Goal: Task Accomplishment & Management: Manage account settings

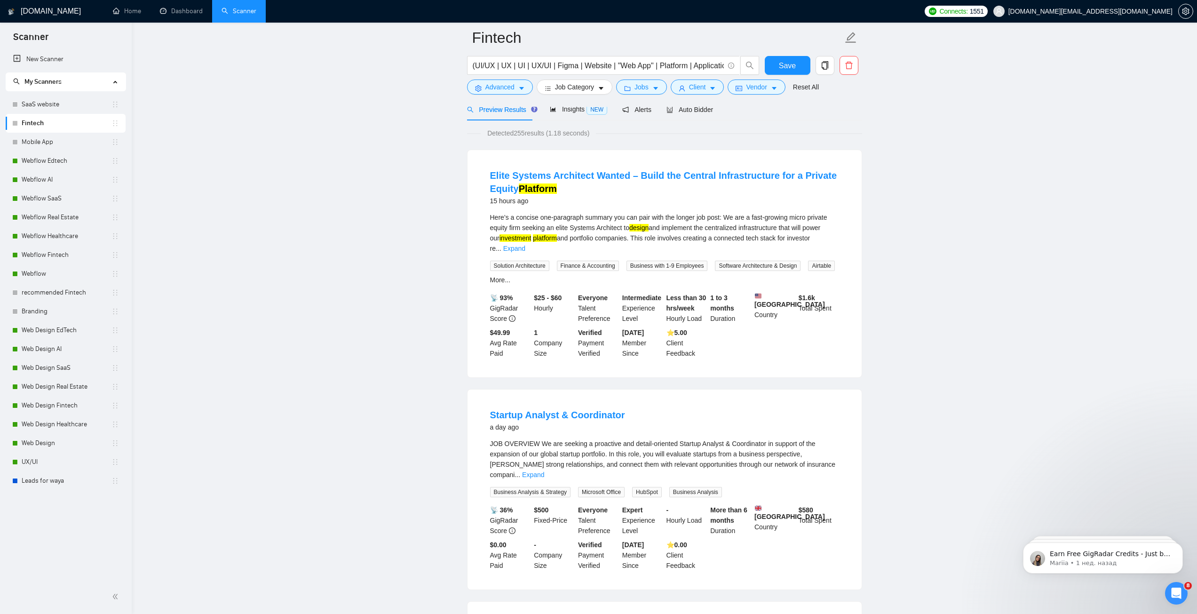
drag, startPoint x: 35, startPoint y: 459, endPoint x: 1203, endPoint y: 255, distance: 1184.9
click at [35, 459] on link "UX/UI" at bounding box center [67, 462] width 90 height 19
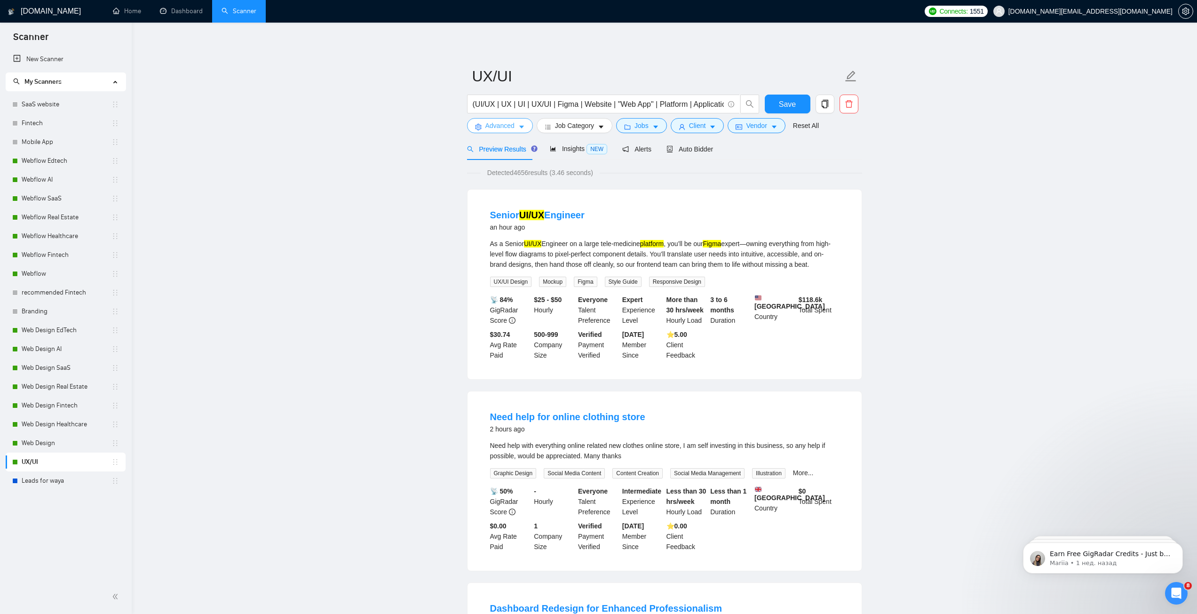
click at [501, 126] on span "Advanced" at bounding box center [500, 125] width 29 height 10
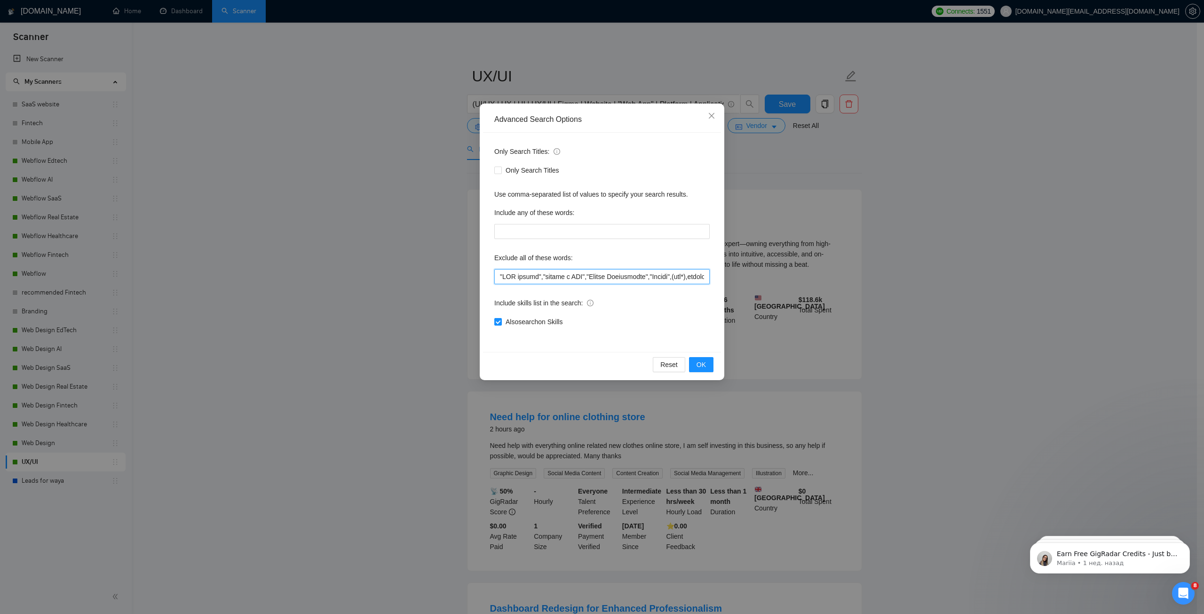
click at [522, 277] on input "text" at bounding box center [601, 276] width 215 height 15
paste input "CMS, (research*), (consult*), (Test*), (develop*) , "shopify expert", Template,…"
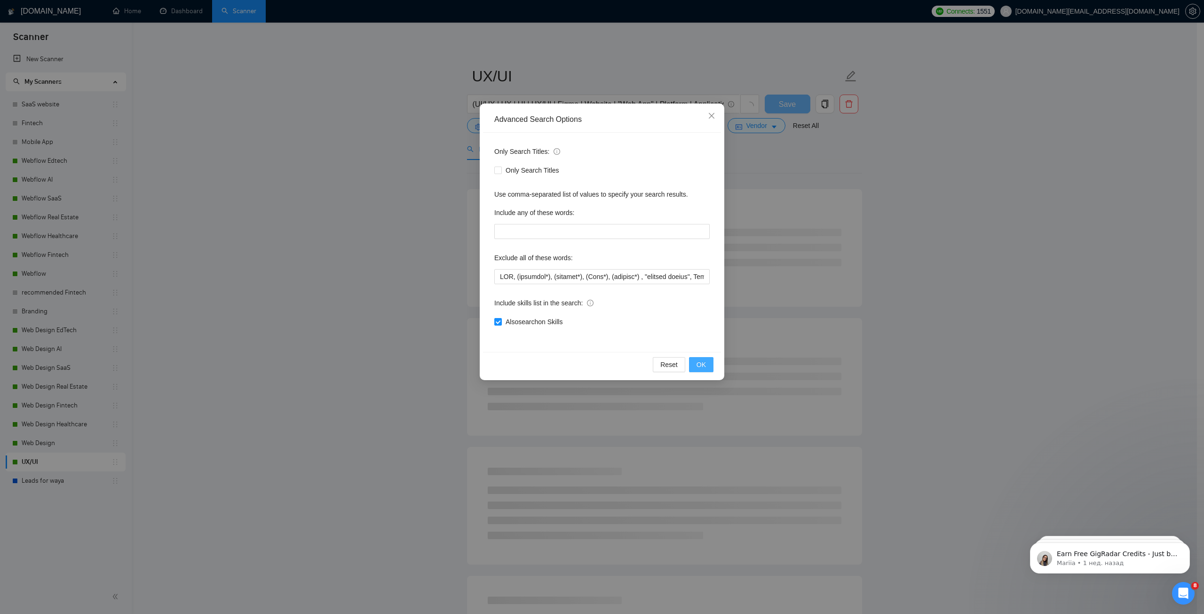
click at [707, 360] on button "OK" at bounding box center [701, 364] width 24 height 15
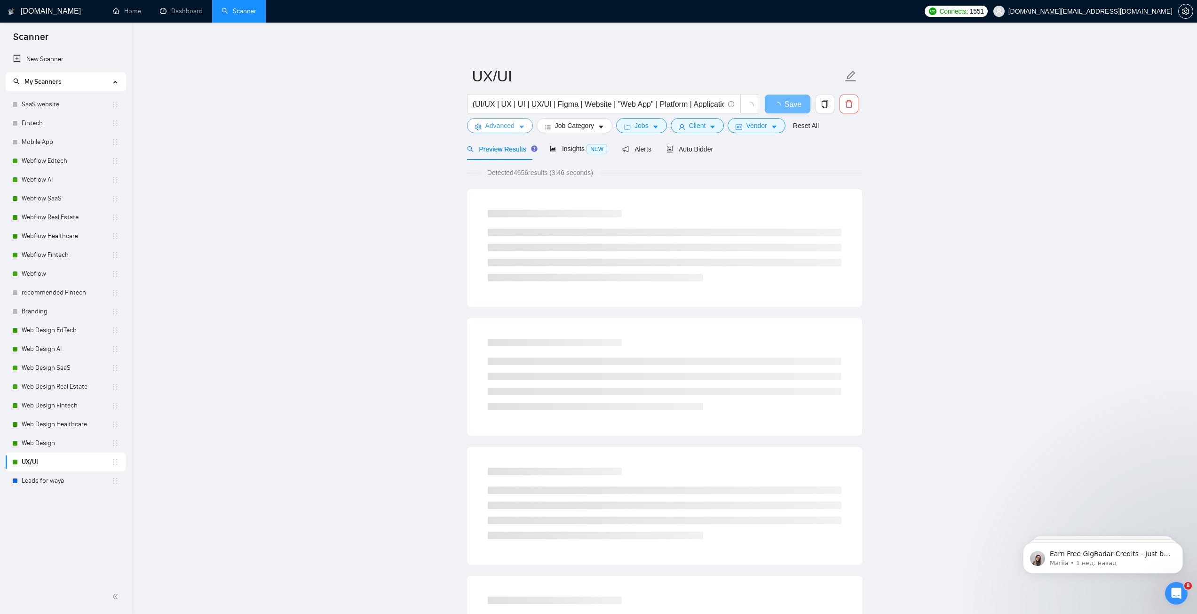
click at [523, 128] on icon "caret-down" at bounding box center [521, 127] width 7 height 7
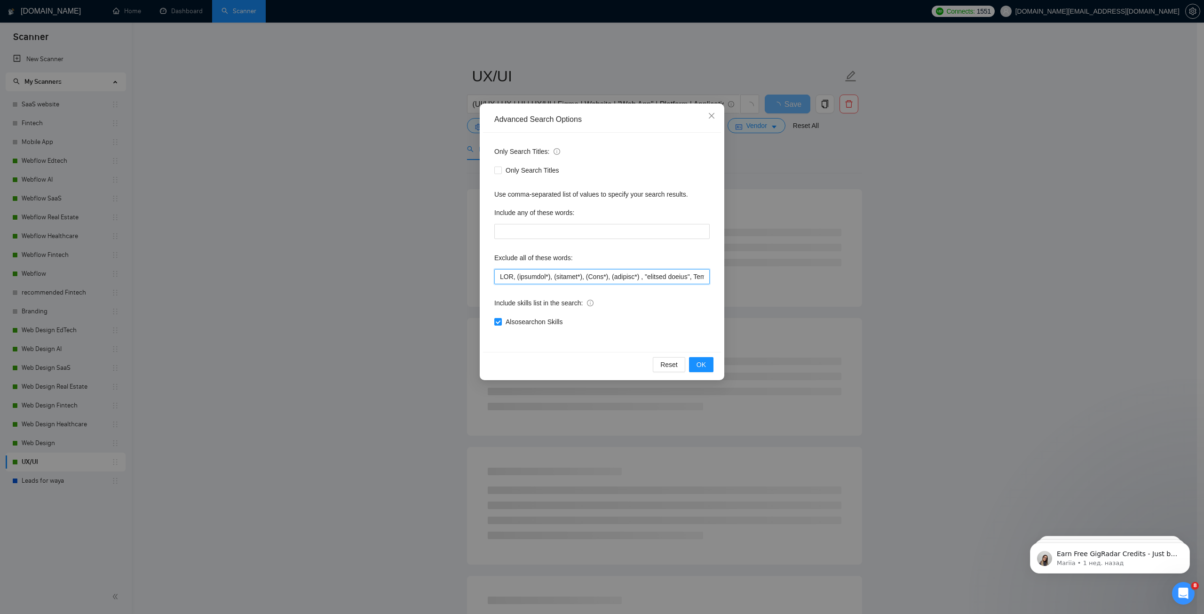
click at [599, 280] on input "text" at bounding box center [601, 276] width 215 height 15
click at [714, 115] on icon "close" at bounding box center [712, 116] width 8 height 8
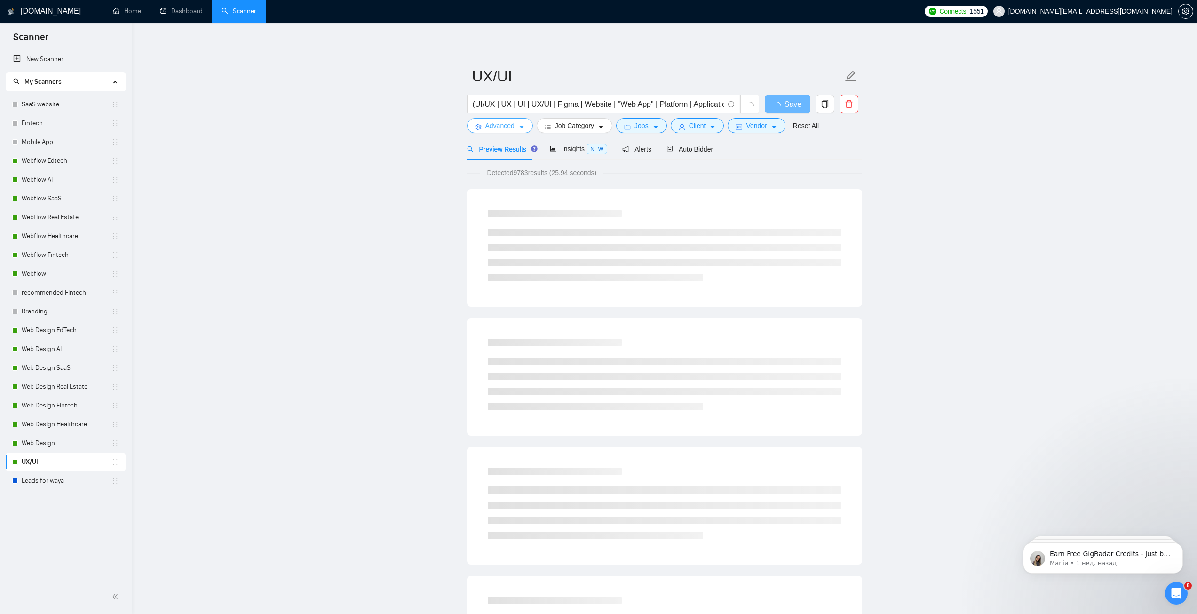
click at [523, 131] on button "Advanced" at bounding box center [500, 125] width 66 height 15
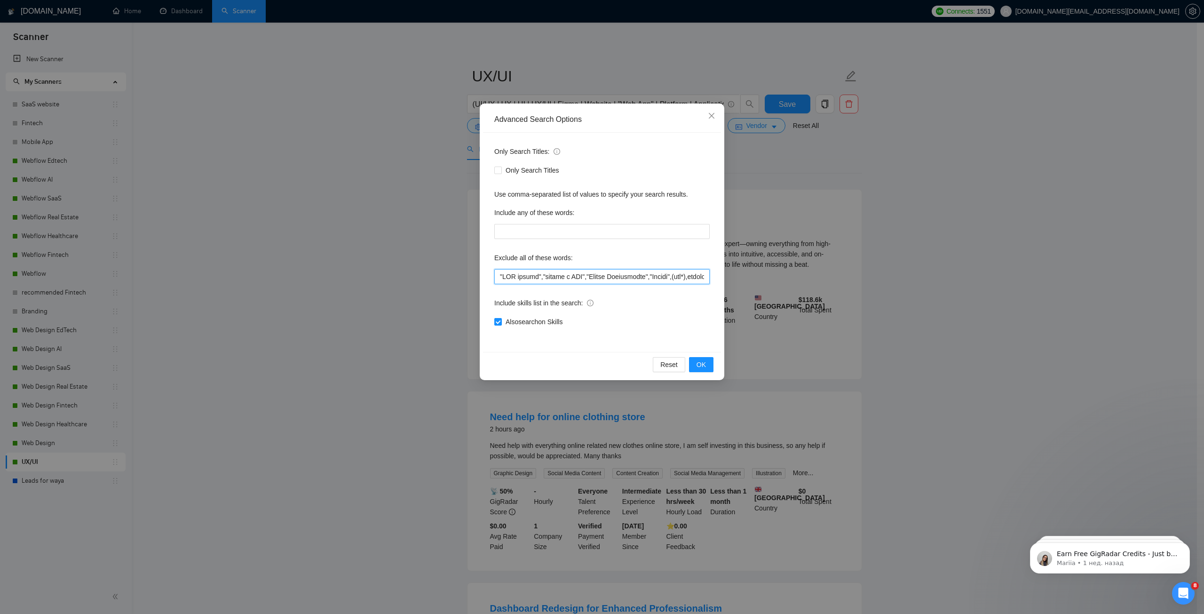
paste input "CMS, (research*), (consult*), (Test*), (develop*) , "shopify expert", Template,…"
type input "CMS, (research*), (consult*), (Test*), (develop*) , "shopify expert", Template,…"
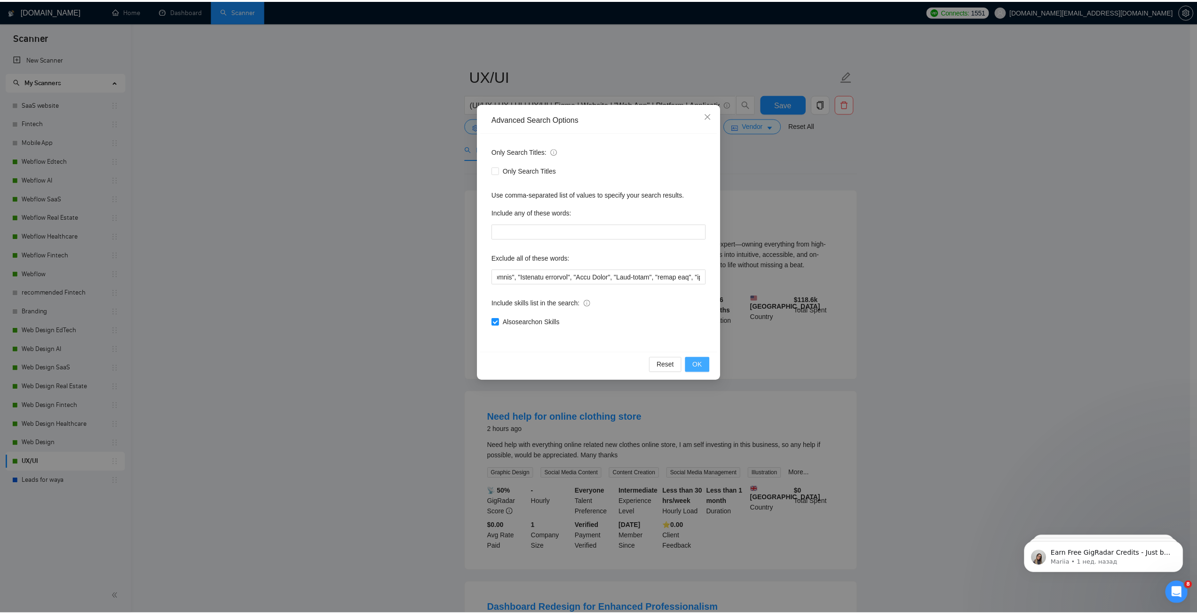
scroll to position [0, 0]
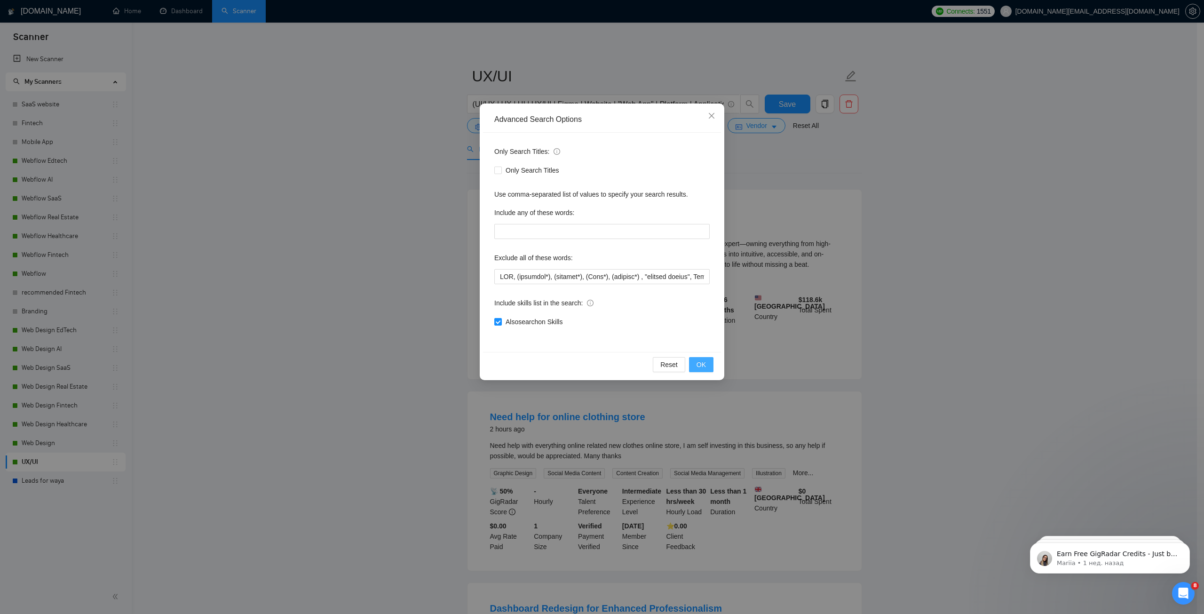
click at [705, 361] on span "OK" at bounding box center [701, 364] width 9 height 10
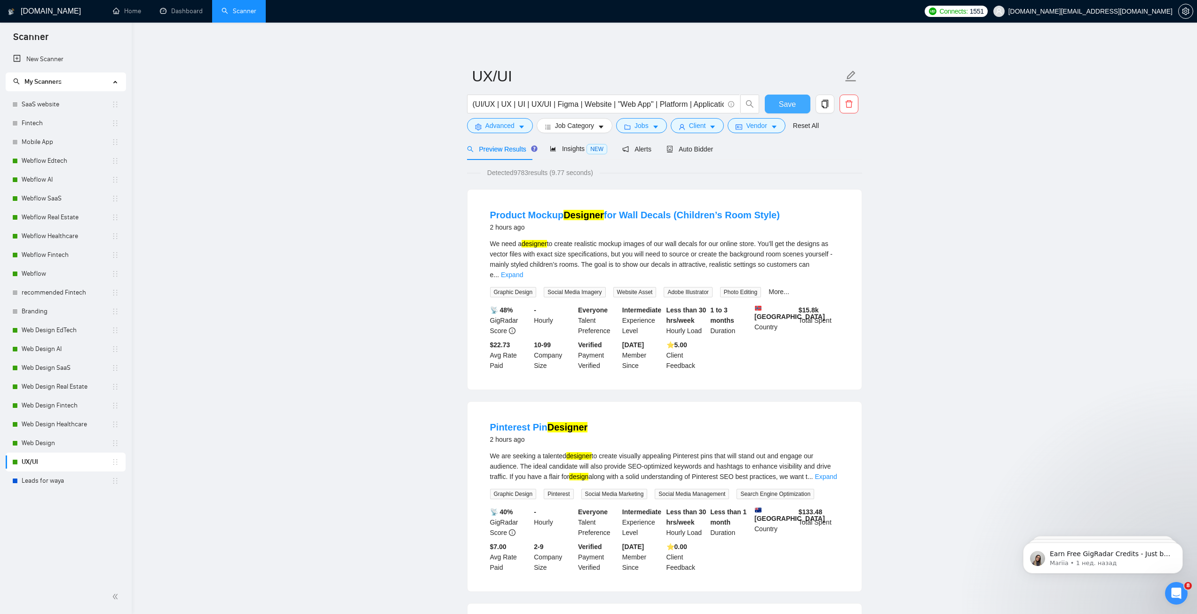
click at [795, 111] on button "Save" at bounding box center [788, 104] width 46 height 19
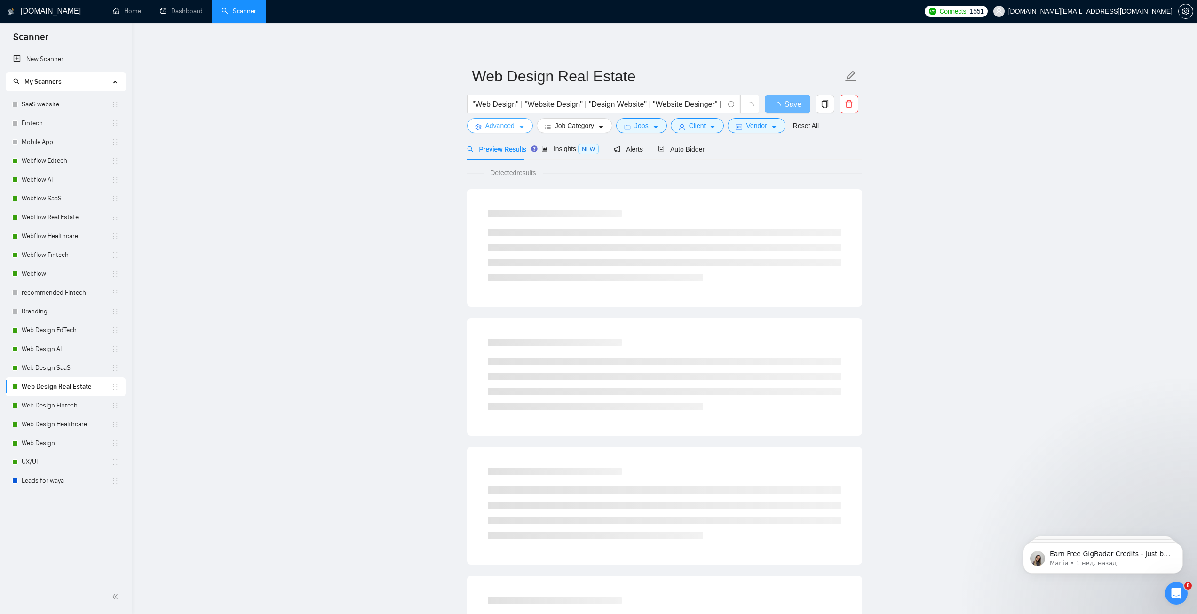
click at [519, 127] on icon "caret-down" at bounding box center [521, 127] width 7 height 7
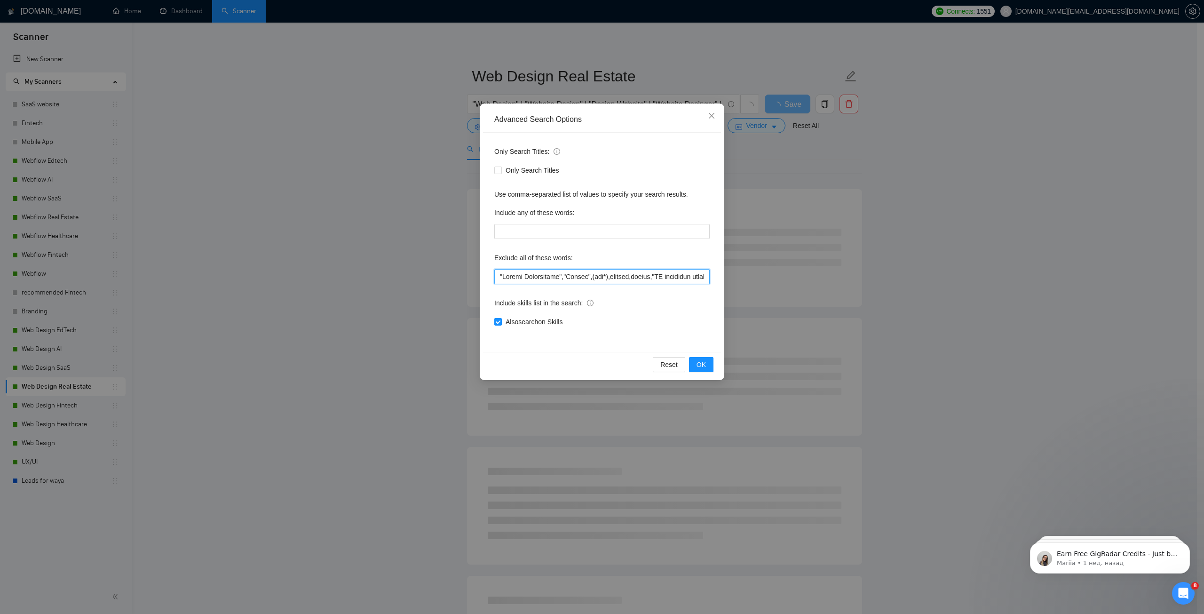
click at [531, 272] on input "text" at bounding box center [601, 276] width 215 height 15
paste input "CMS, (research*), (consult*), (Test*), (develop*) , "shopify expert", Template,…"
type input "CMS, (research*), (consult*), (Test*), (develop*) , "shopify expert", Template,…"
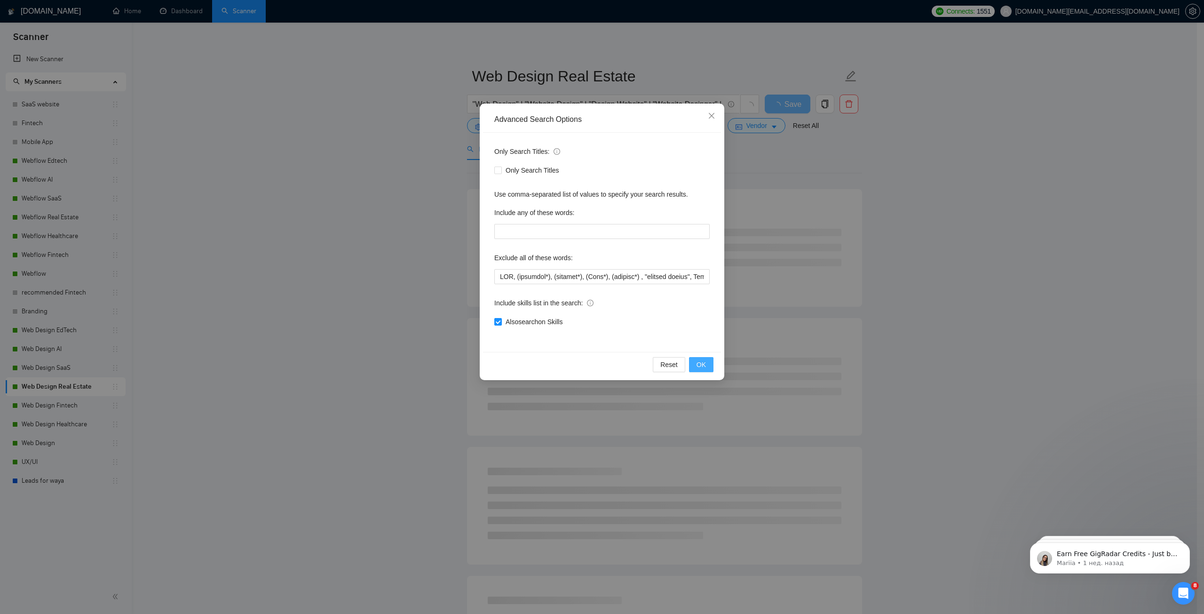
click at [706, 366] on button "OK" at bounding box center [701, 364] width 24 height 15
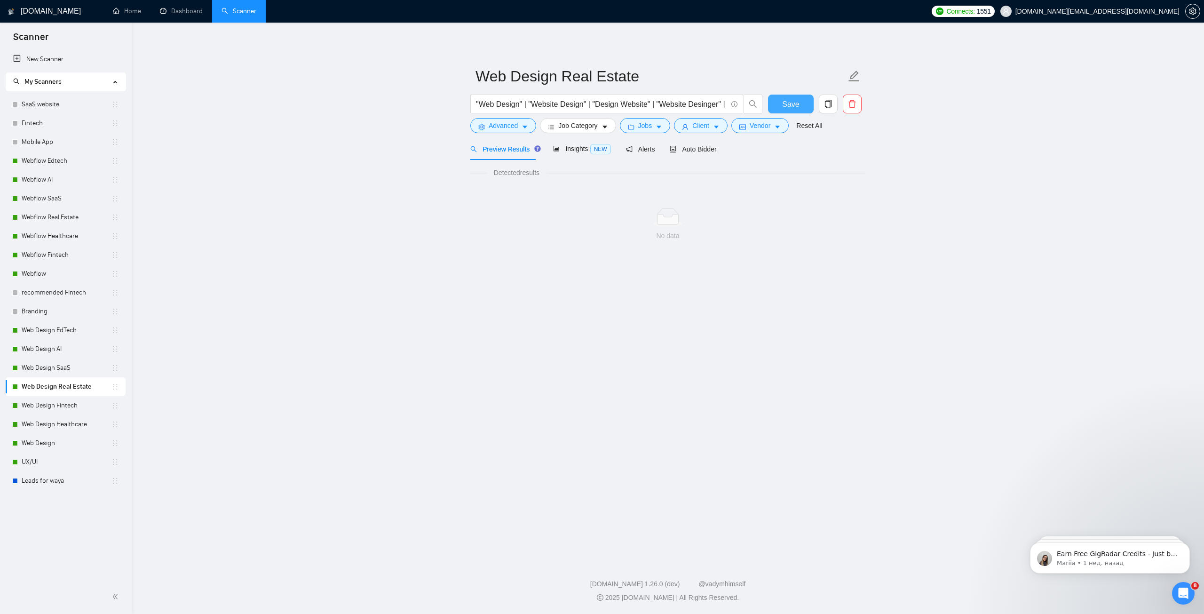
click at [798, 102] on span "Save" at bounding box center [790, 104] width 17 height 12
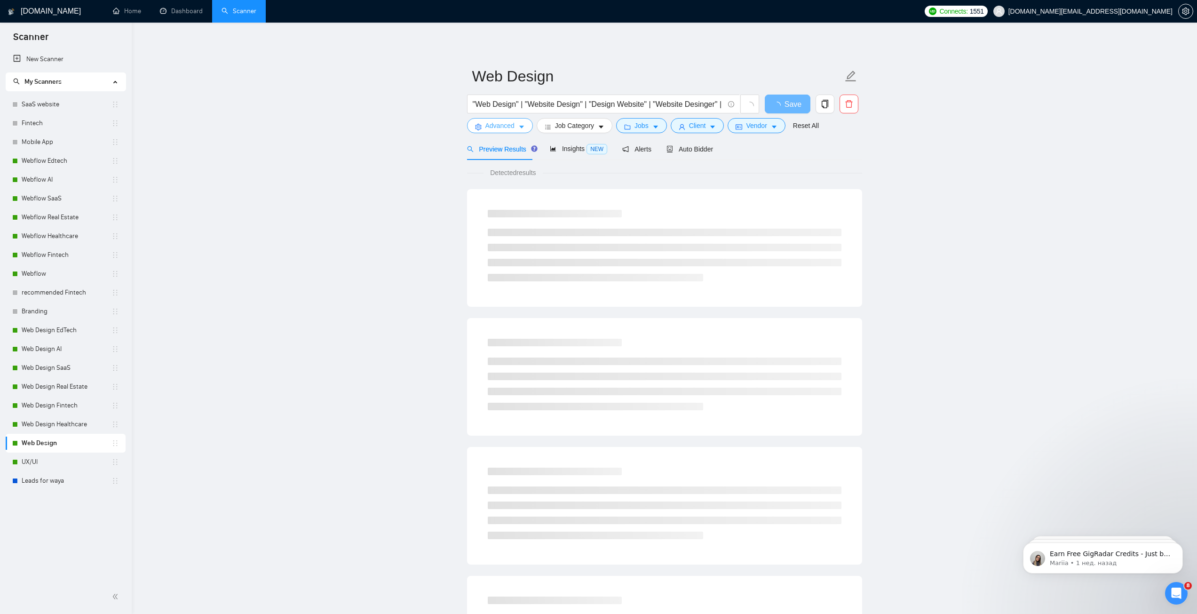
click at [519, 132] on button "Advanced" at bounding box center [500, 125] width 66 height 15
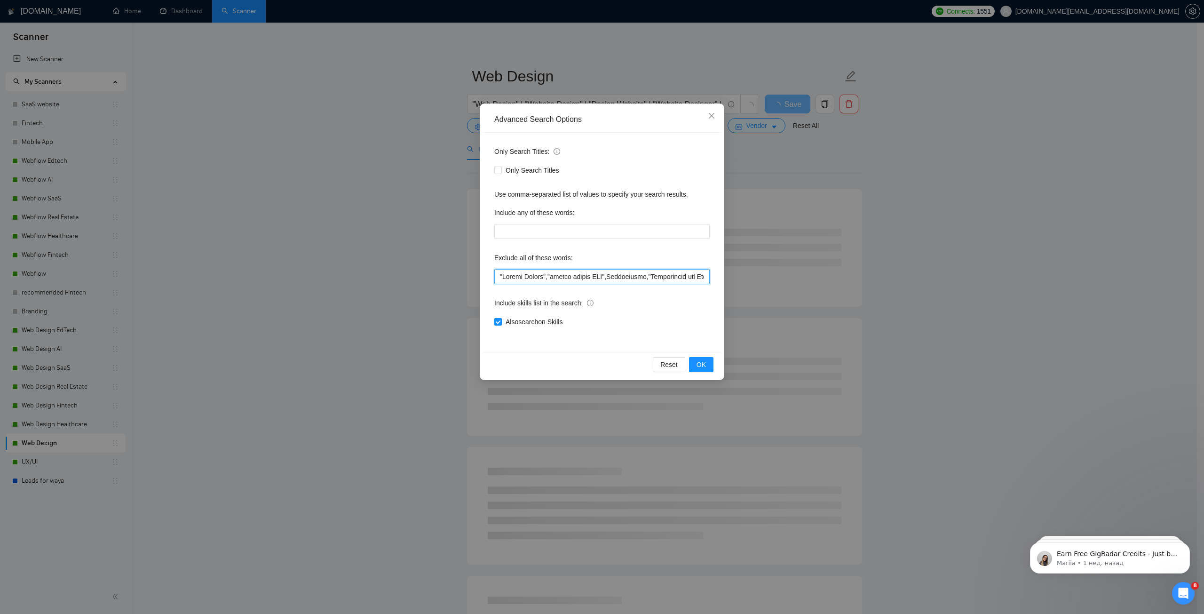
click at [532, 272] on input "text" at bounding box center [601, 276] width 215 height 15
paste input "CMS, (research*), (consult*), (Test*), (develop*) , "shopify expert", Template,…"
type input "CMS, (research*), (consult*), (Test*), (develop*) , "shopify expert", Template,…"
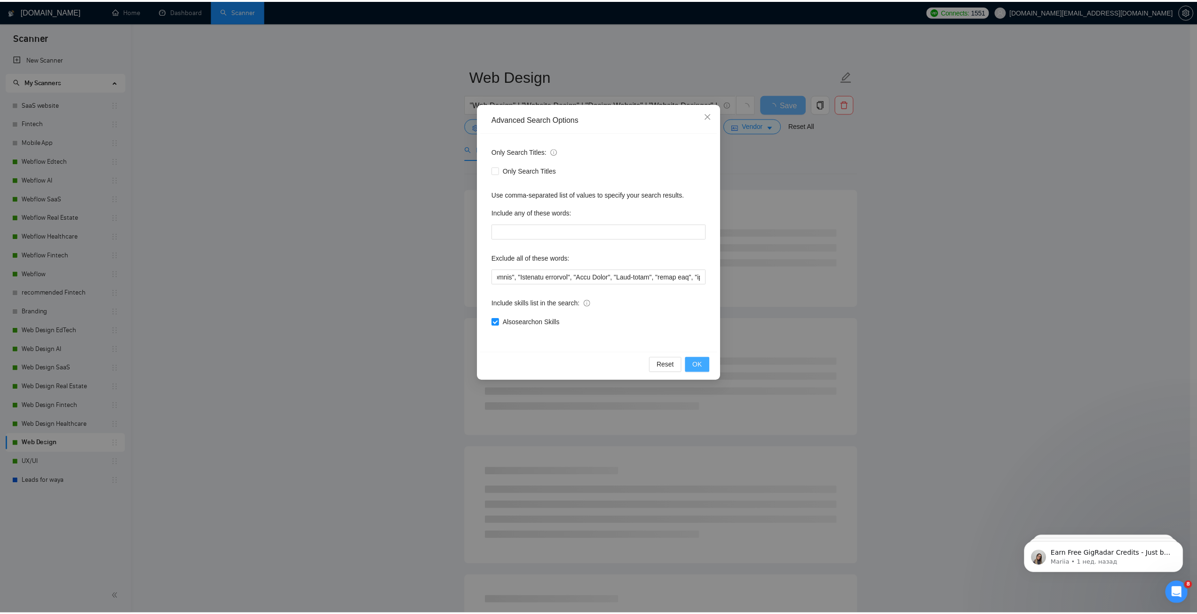
scroll to position [0, 0]
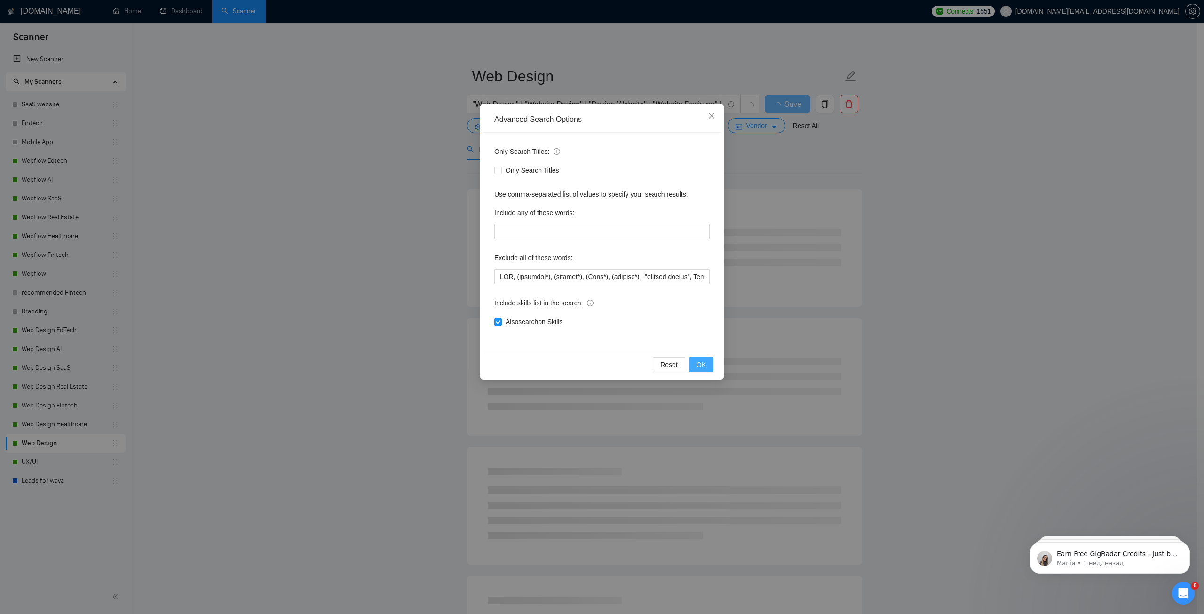
click at [702, 366] on span "OK" at bounding box center [701, 364] width 9 height 10
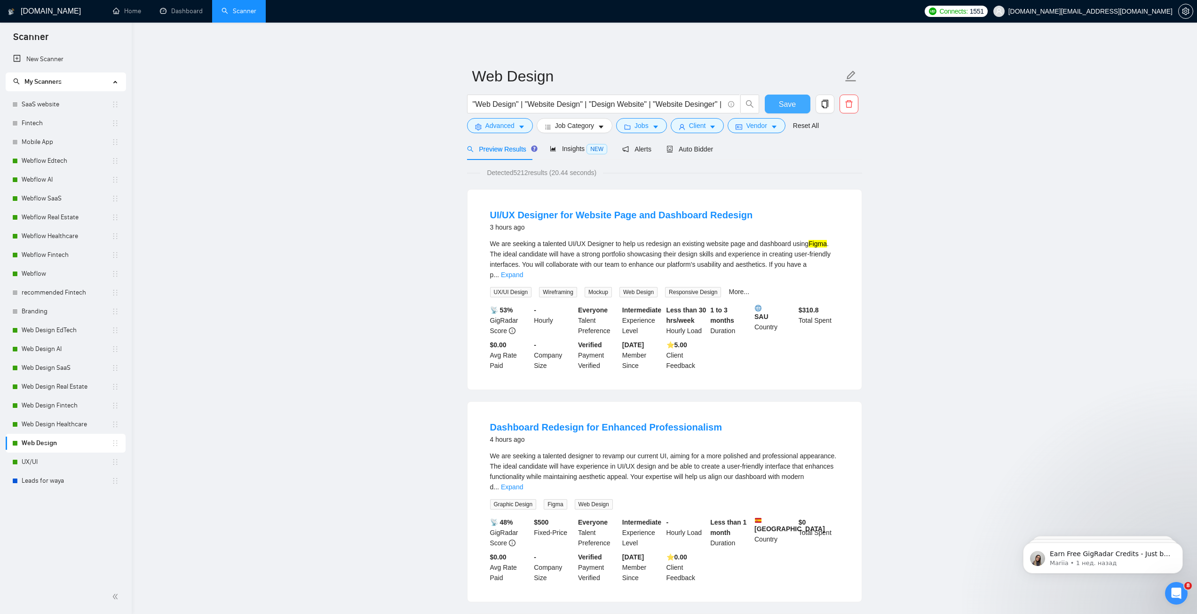
click at [791, 101] on span "Save" at bounding box center [787, 104] width 17 height 12
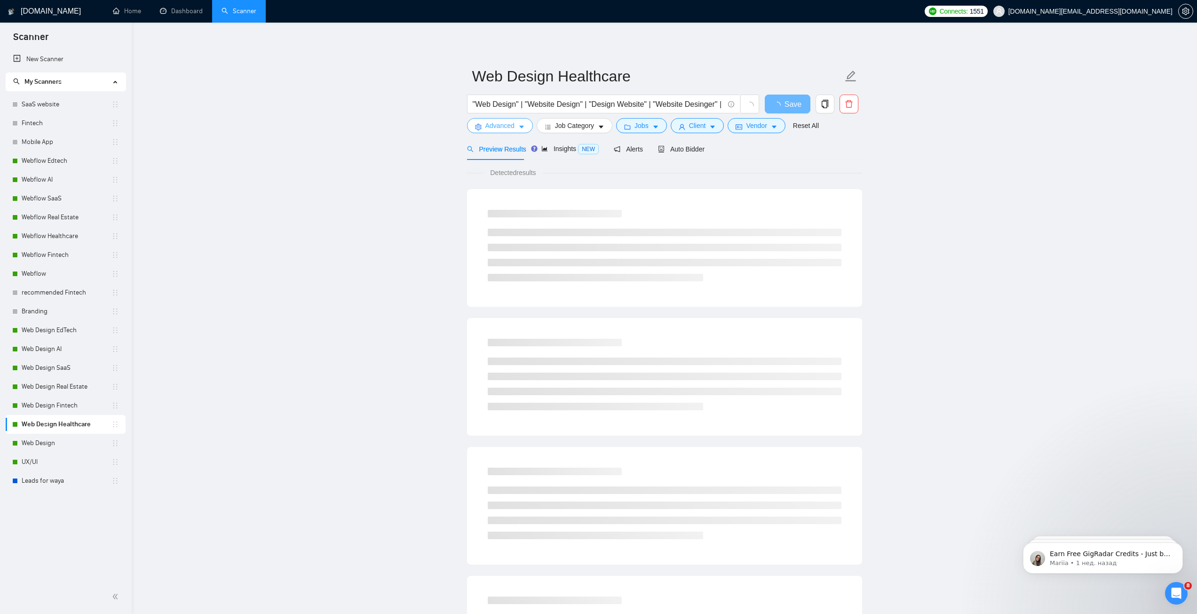
click at [505, 127] on span "Advanced" at bounding box center [500, 125] width 29 height 10
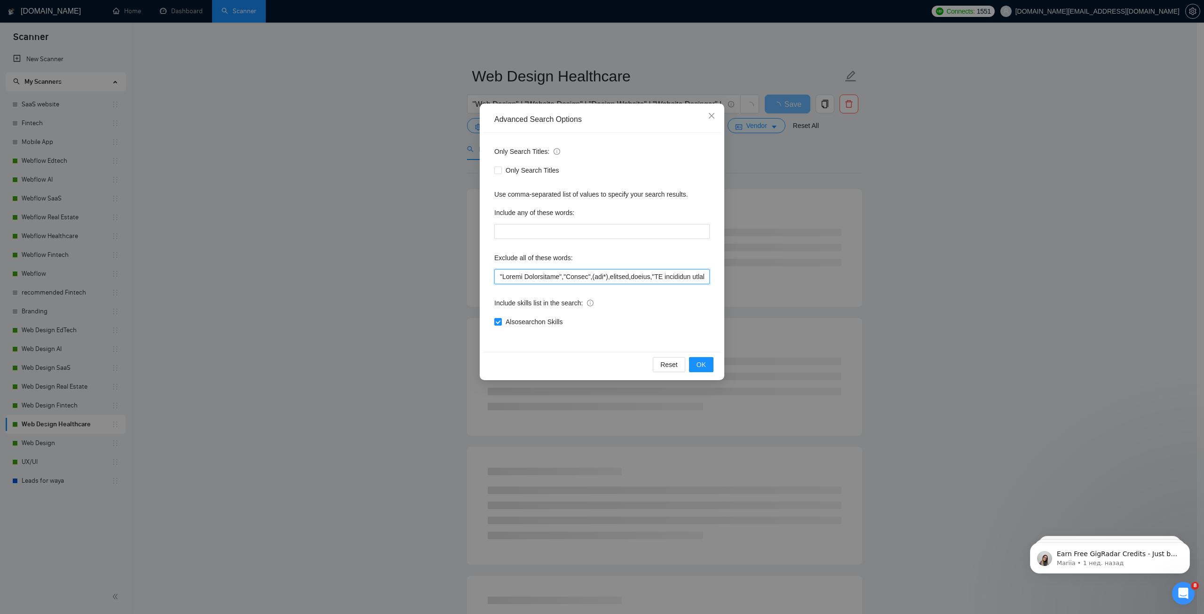
click at [530, 278] on input "text" at bounding box center [601, 276] width 215 height 15
paste input "CMS, (research*), (consult*), (Test*), (develop*) , "shopify expert", Template,…"
type input "CMS, (research*), (consult*), (Test*), (develop*) , "shopify expert", Template,…"
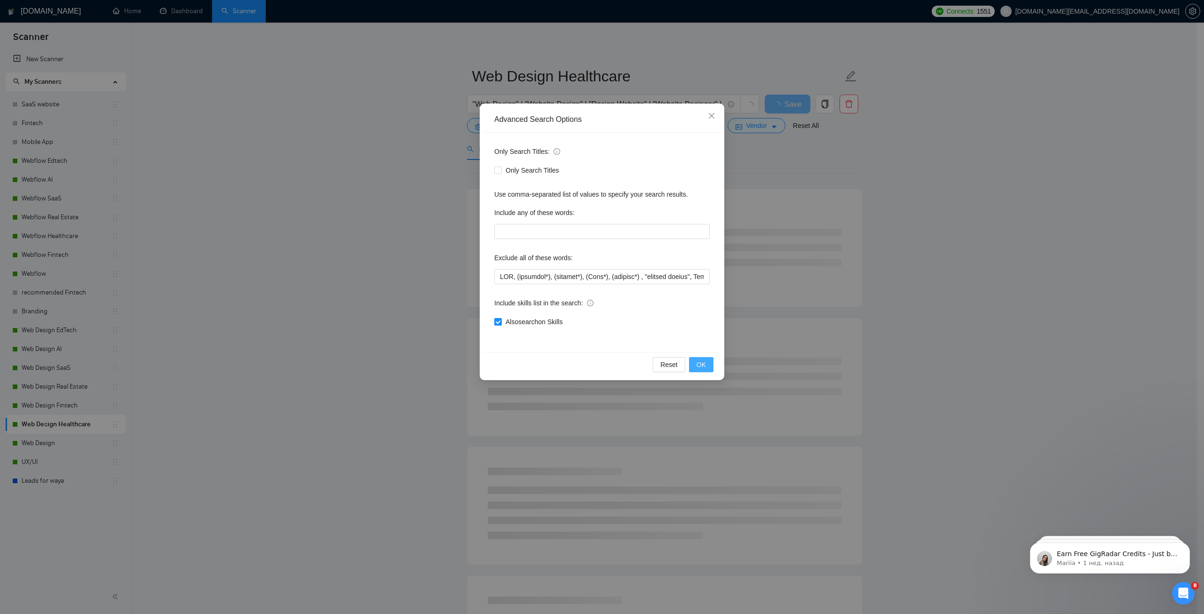
click at [701, 364] on span "OK" at bounding box center [701, 364] width 9 height 10
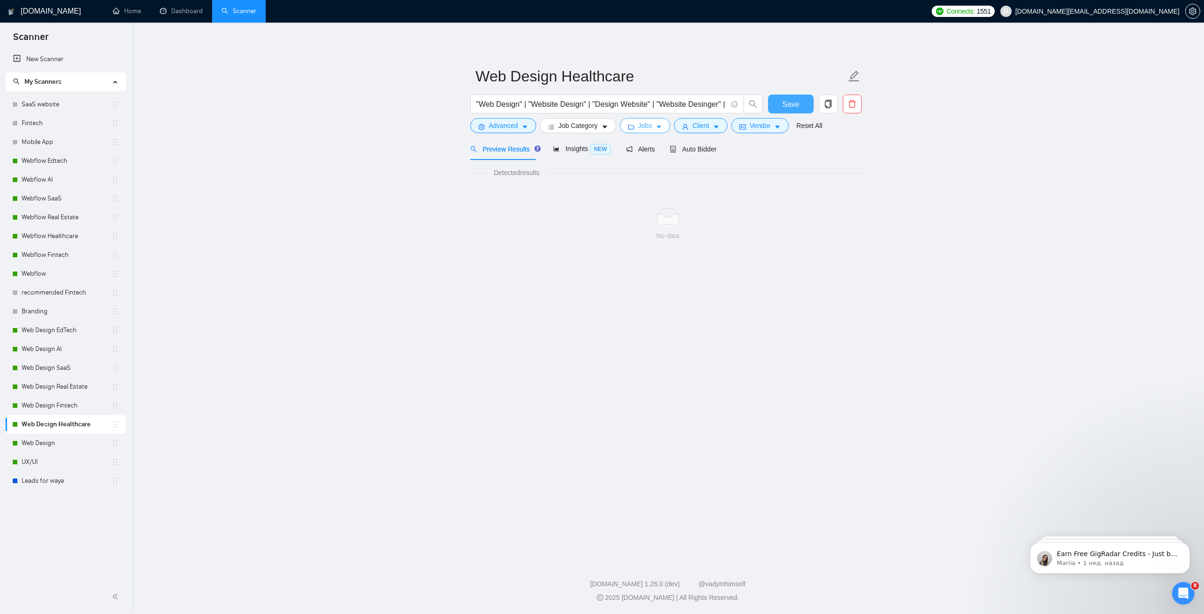
drag, startPoint x: 795, startPoint y: 101, endPoint x: 629, endPoint y: 127, distance: 168.2
click at [795, 100] on span "Save" at bounding box center [790, 104] width 17 height 12
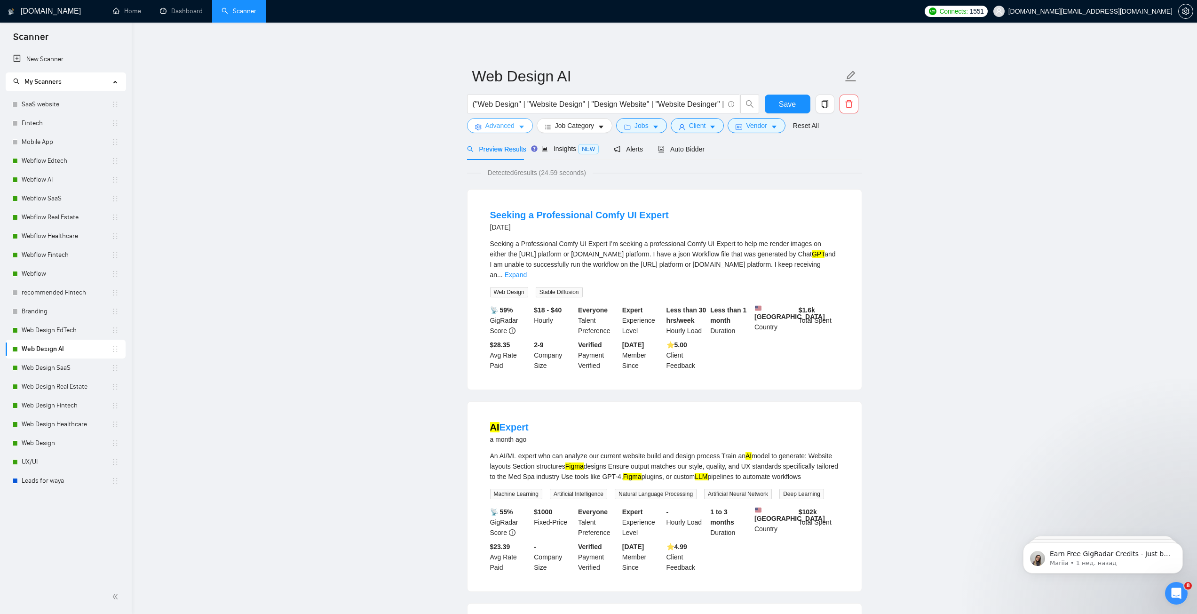
click at [508, 127] on span "Advanced" at bounding box center [500, 125] width 29 height 10
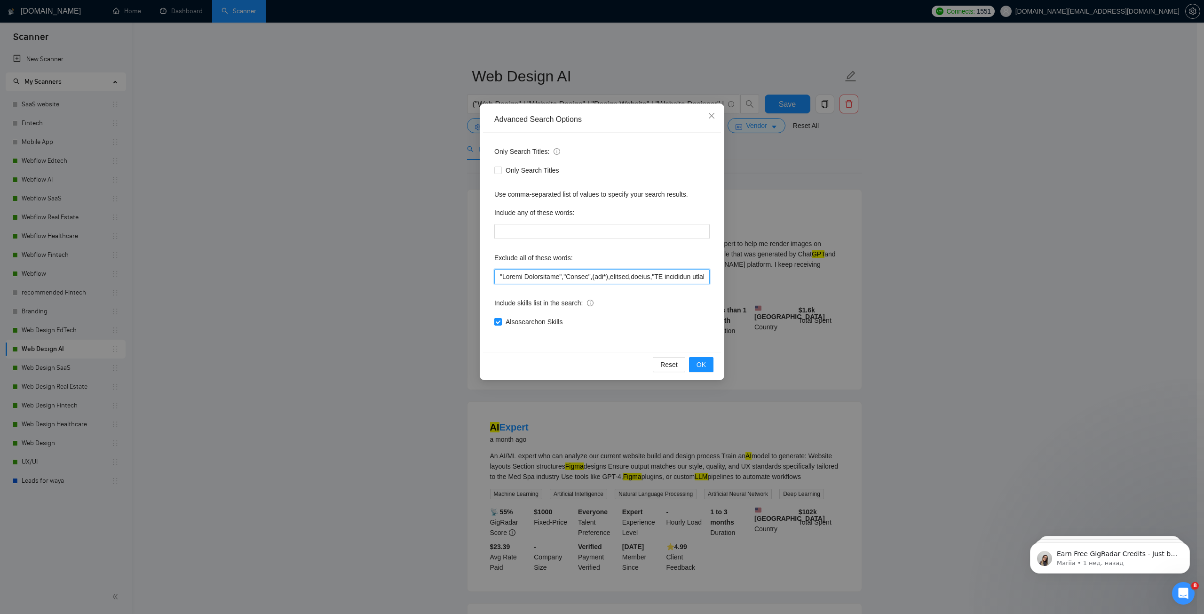
click at [521, 274] on input "text" at bounding box center [601, 276] width 215 height 15
paste input "CMS, (research*), (consult*), (Test*), (develop*) , "shopify expert", Template,…"
type input "CMS, (research*), (consult*), (Test*), (develop*) , "shopify expert", Template,…"
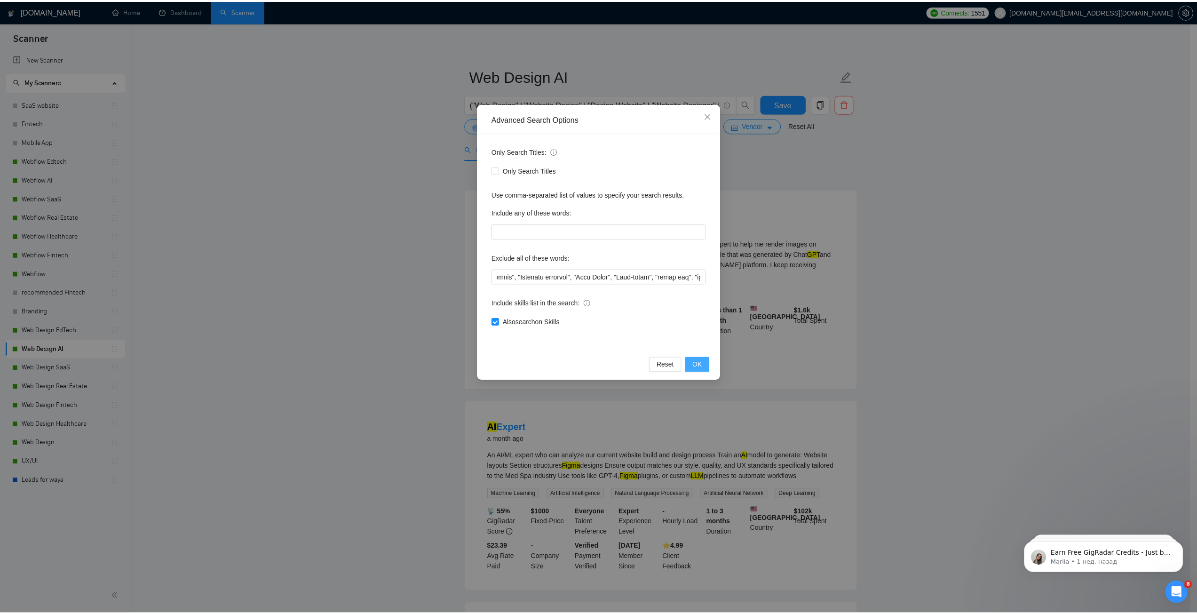
scroll to position [0, 0]
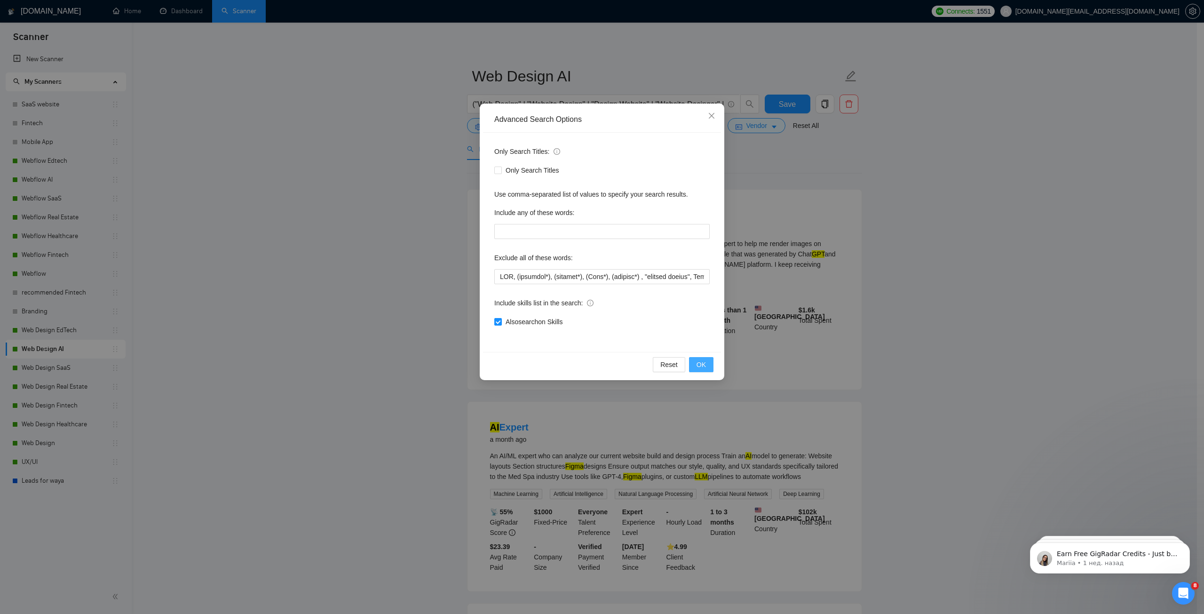
click at [703, 367] on span "OK" at bounding box center [701, 364] width 9 height 10
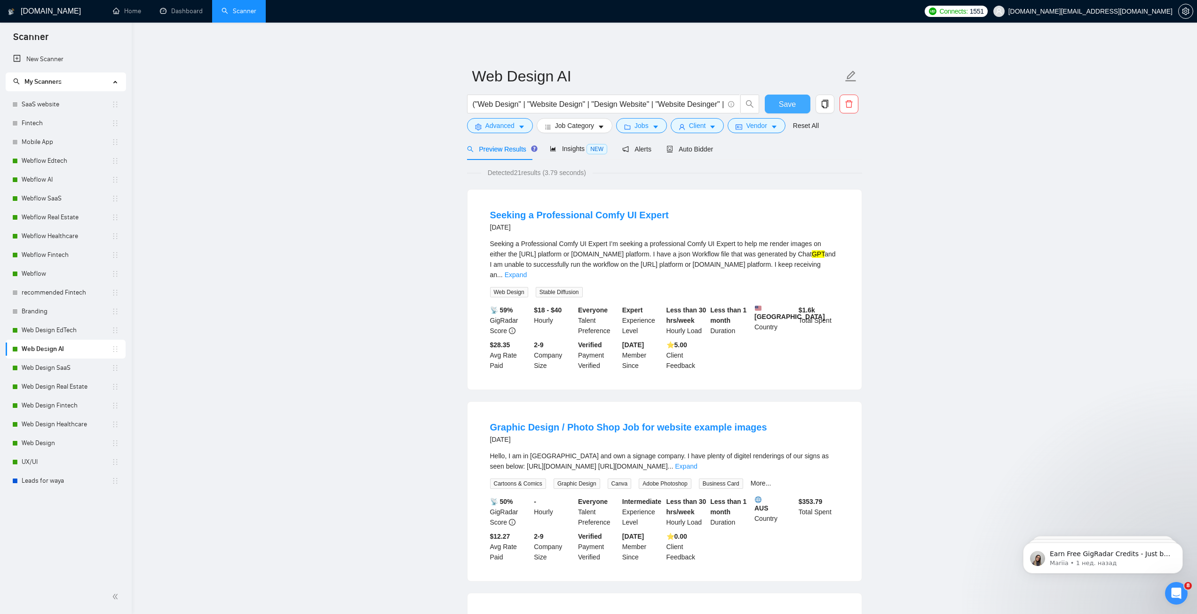
click at [791, 103] on span "Save" at bounding box center [787, 104] width 17 height 12
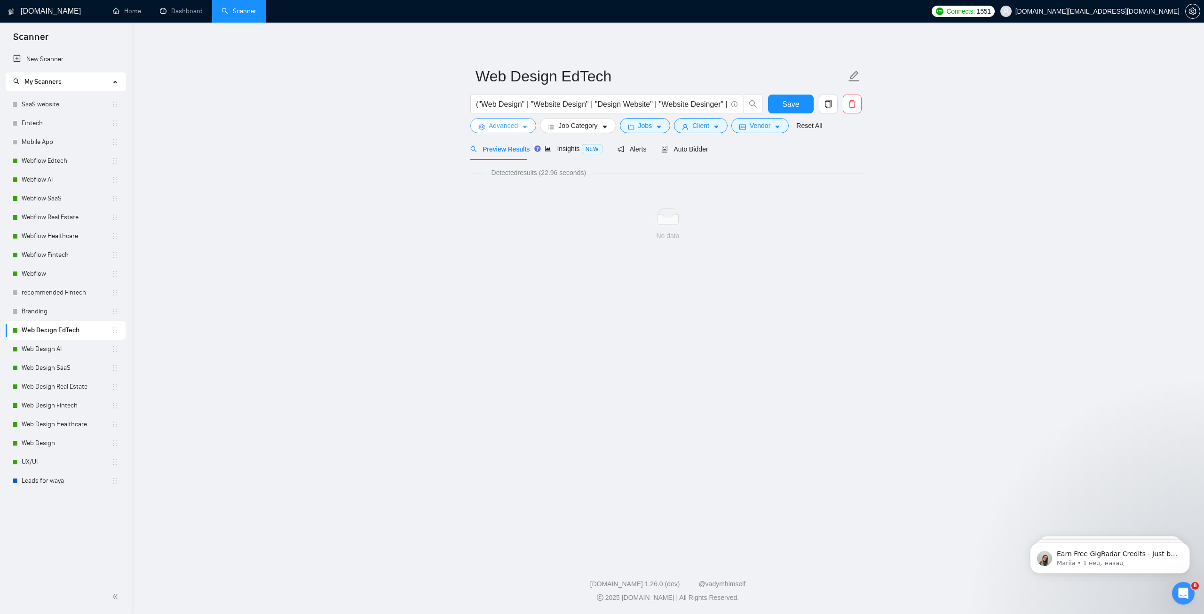
click at [530, 120] on button "Advanced" at bounding box center [503, 125] width 66 height 15
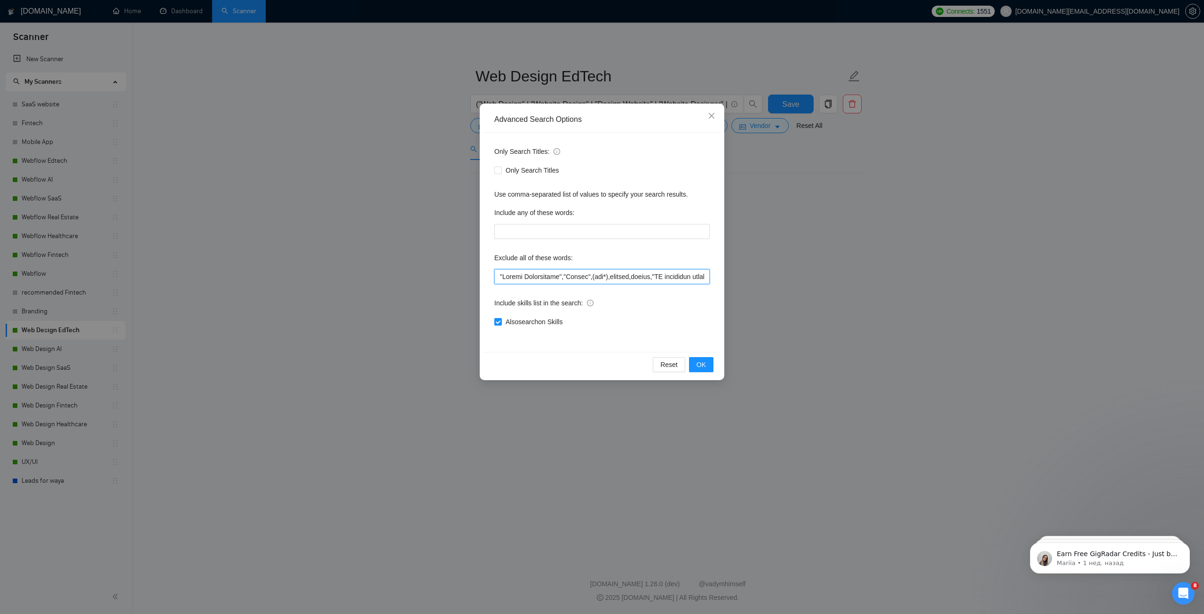
click at [511, 274] on input "text" at bounding box center [601, 276] width 215 height 15
paste input "CMS, (research*), (consult*), (Test*), (develop*) , "shopify expert", Template,…"
type input "CMS, (research*), (consult*), (Test*), (develop*) , "shopify expert", Template,…"
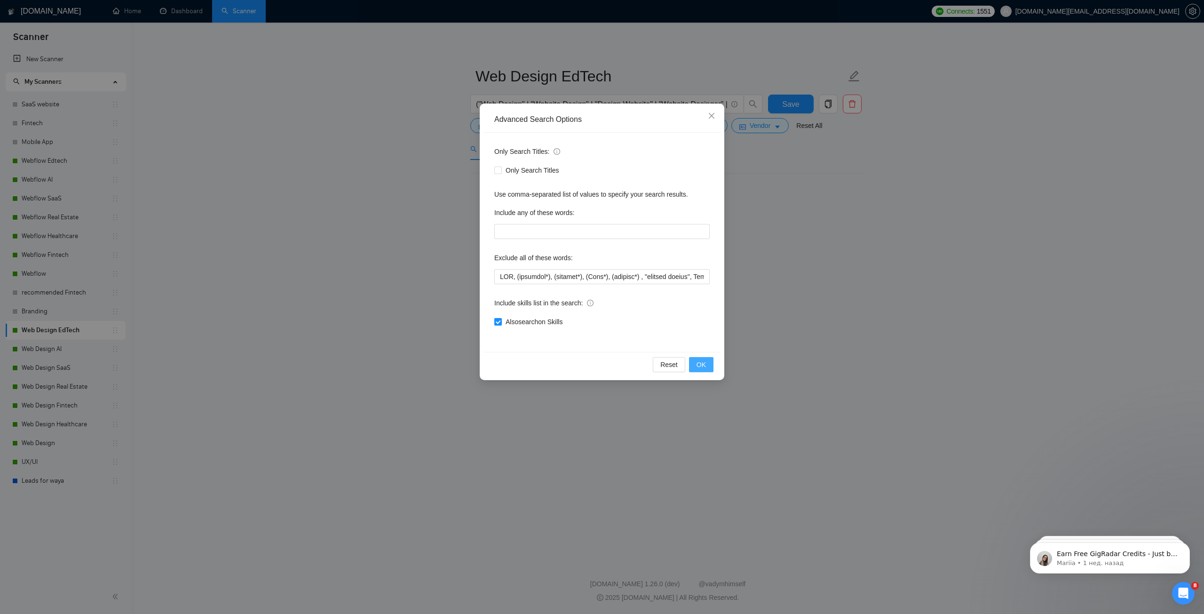
click at [709, 368] on button "OK" at bounding box center [701, 364] width 24 height 15
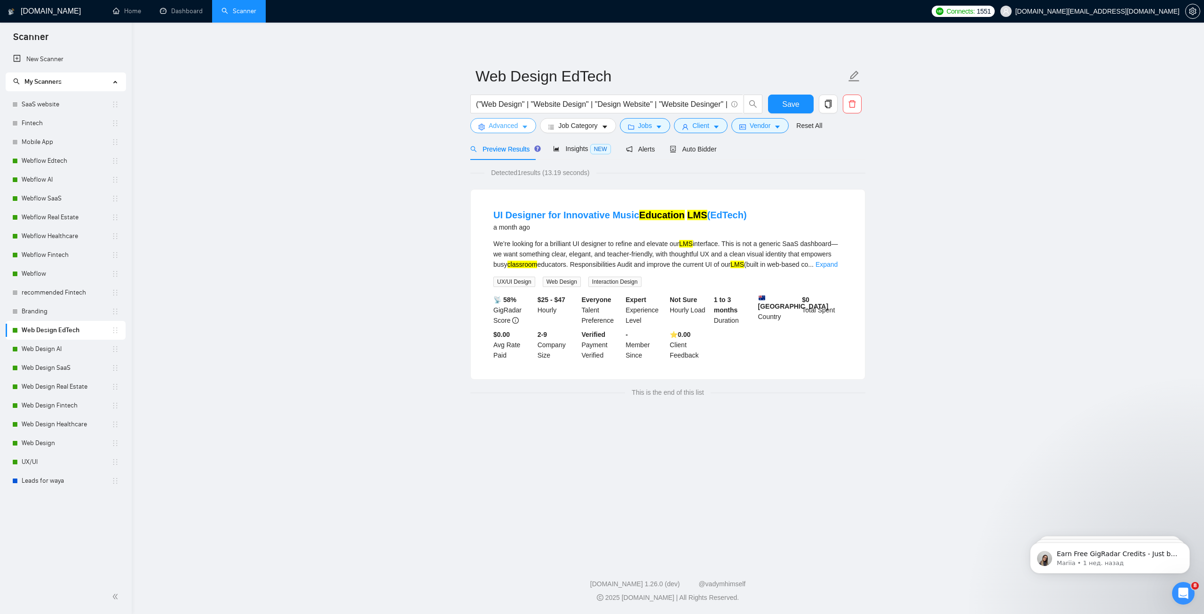
click at [528, 128] on icon "caret-down" at bounding box center [525, 127] width 7 height 7
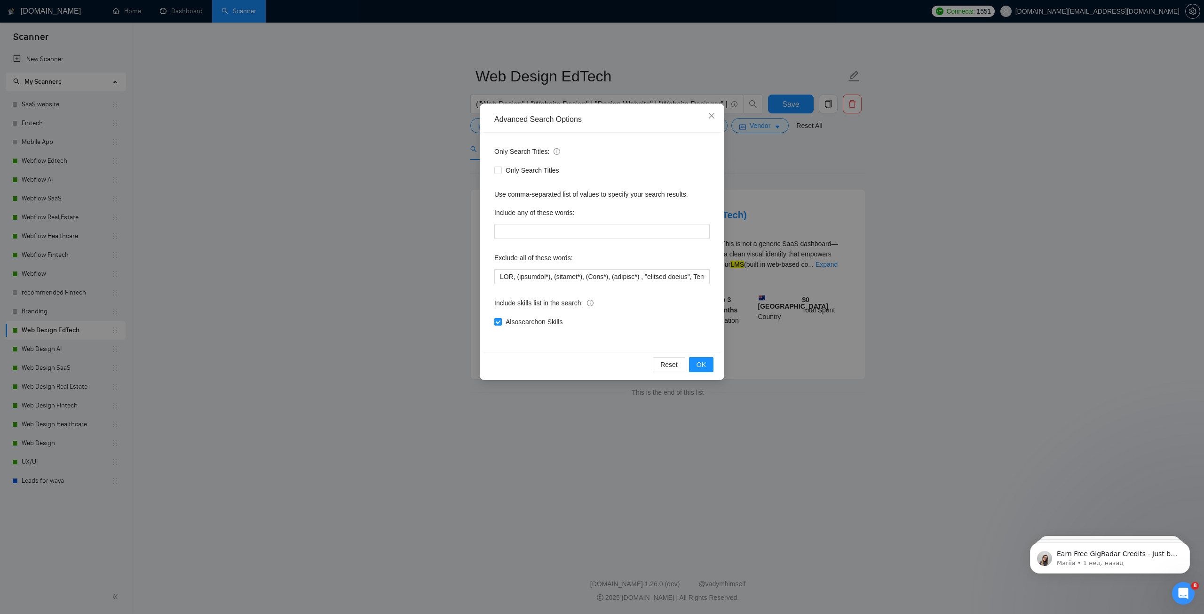
click at [848, 176] on div "Advanced Search Options Only Search Titles: Only Search Titles Use comma-separa…" at bounding box center [602, 307] width 1204 height 614
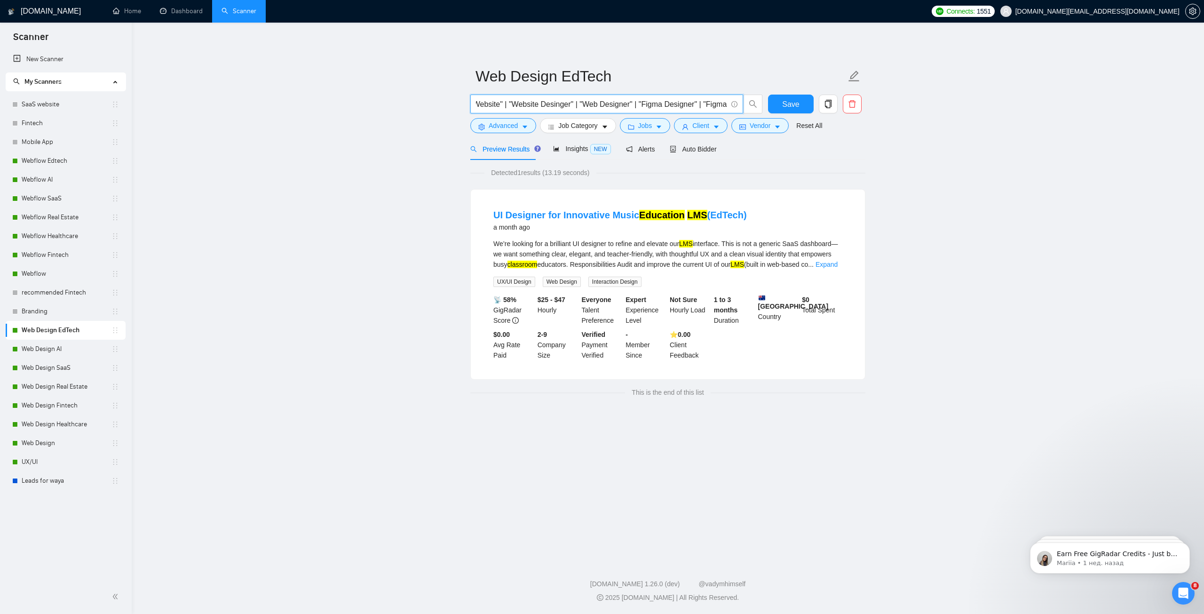
scroll to position [0, 320]
drag, startPoint x: 697, startPoint y: 106, endPoint x: 681, endPoint y: 110, distance: 16.4
click at [681, 110] on input "("Web Design" | "Website Design" | "Design Website" | "Website Desinger" | "Web…" at bounding box center [601, 104] width 251 height 12
click at [564, 107] on input "("Web Design" | "Website Design" | "Design Website" | "Website Desinger" | "Web…" at bounding box center [601, 104] width 251 height 12
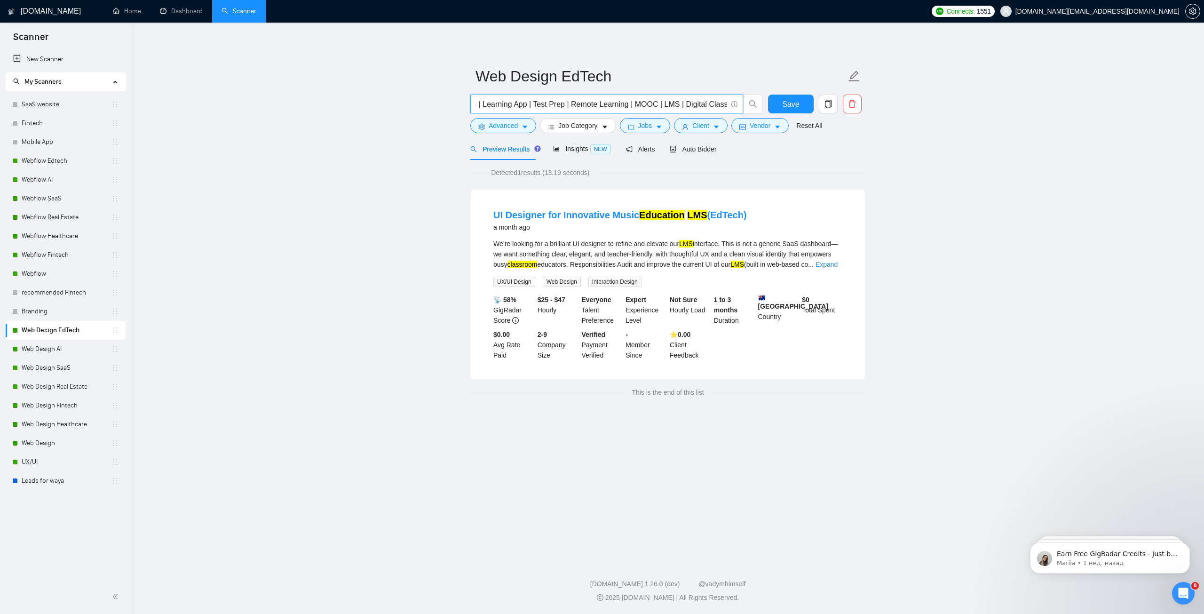
drag, startPoint x: 610, startPoint y: 105, endPoint x: 898, endPoint y: 132, distance: 288.8
click at [898, 132] on main "Web Design EdTech ("Web Design" | "Website Design" | "Design Website" | "Websit…" at bounding box center [668, 290] width 1043 height 504
paste input "edtech | education | "learning platform" | "course platform" | "online learning…"
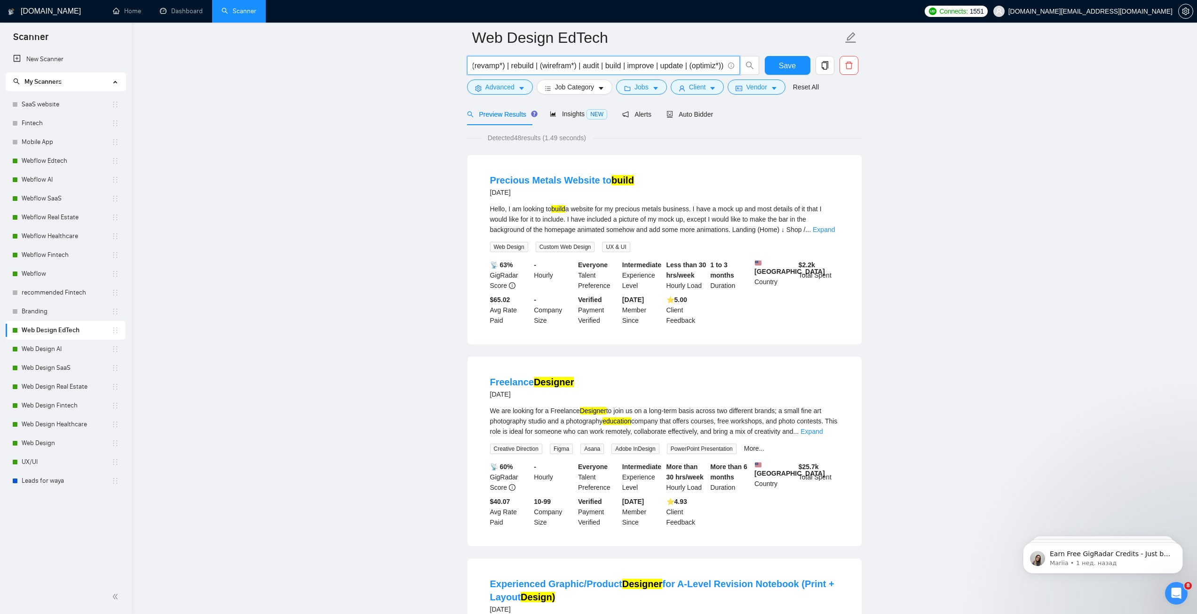
scroll to position [0, 0]
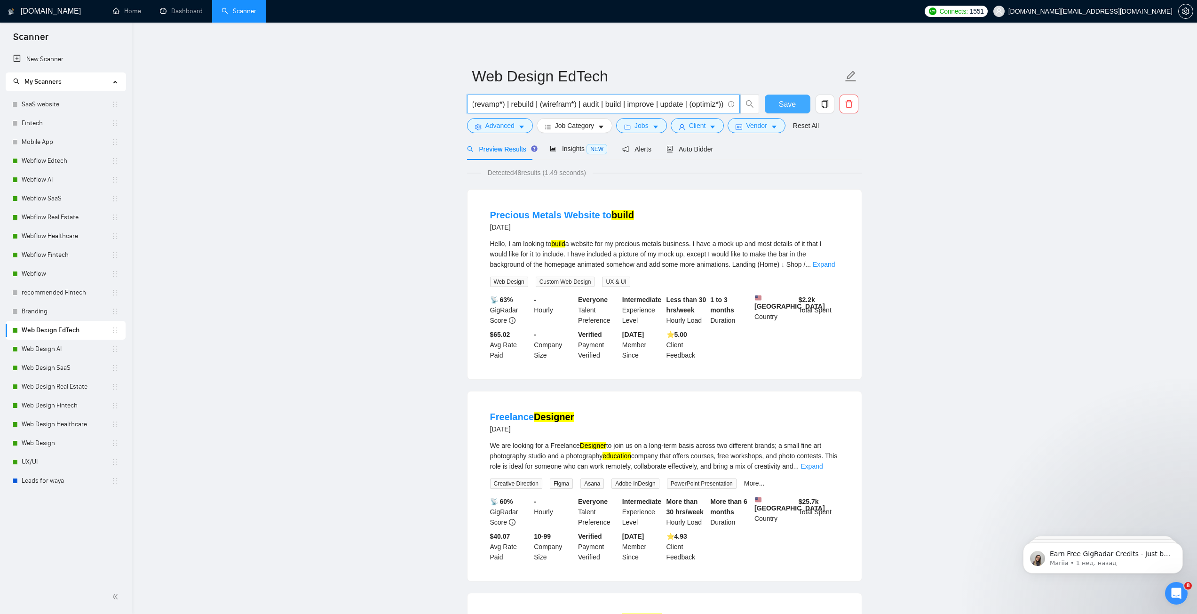
type input "("Web Design" | "Website Design" | "Design Website" | "Website Desinger" | "Web…"
click at [791, 101] on span "Save" at bounding box center [787, 104] width 17 height 12
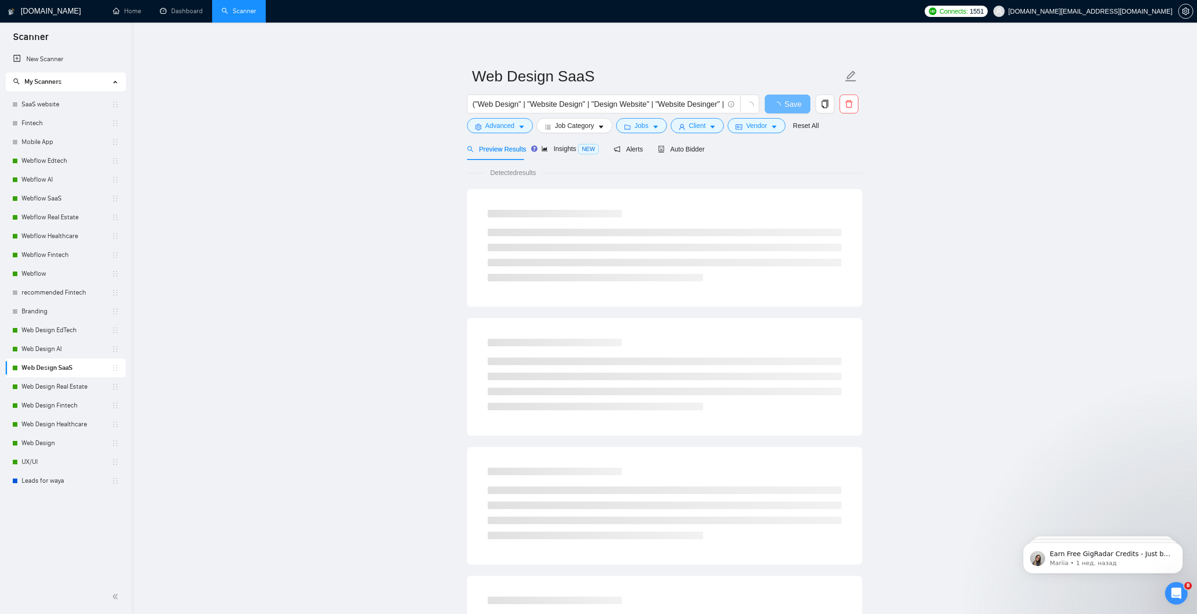
click at [500, 151] on span "Preview Results" at bounding box center [496, 149] width 59 height 8
click at [509, 124] on span "Advanced" at bounding box center [500, 125] width 29 height 10
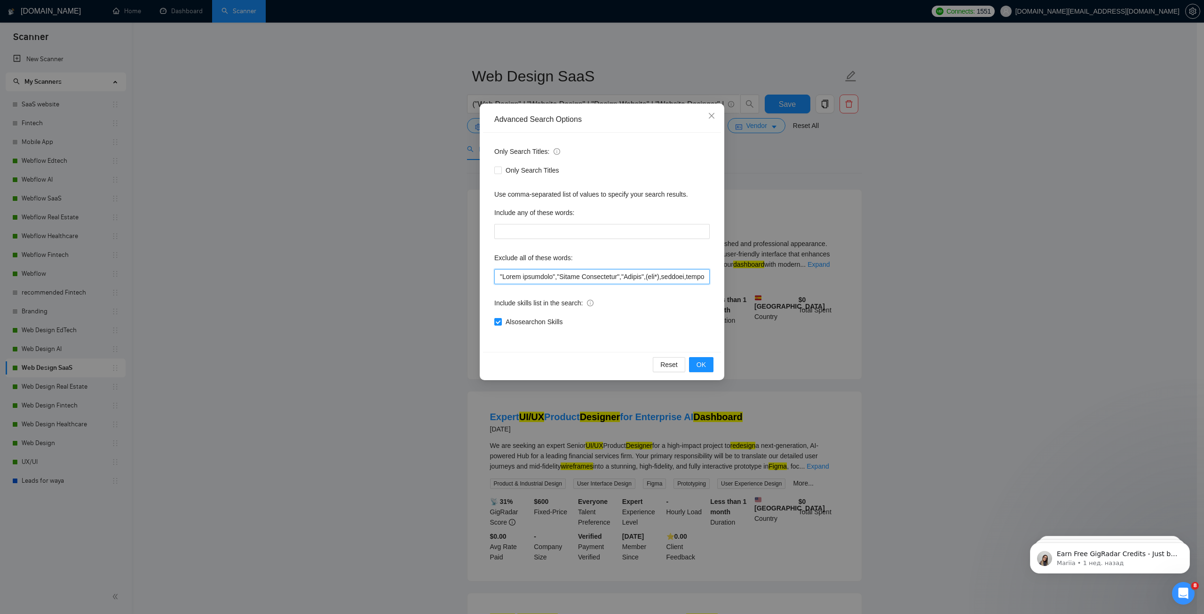
click at [521, 274] on input "text" at bounding box center [601, 276] width 215 height 15
paste input "CMS, (research*), (consult*), (Test*), (develop*) , "shopify expert", Template,…"
type input "CMS, (research*), (consult*), (Test*), (develop*) , "shopify expert", Template,…"
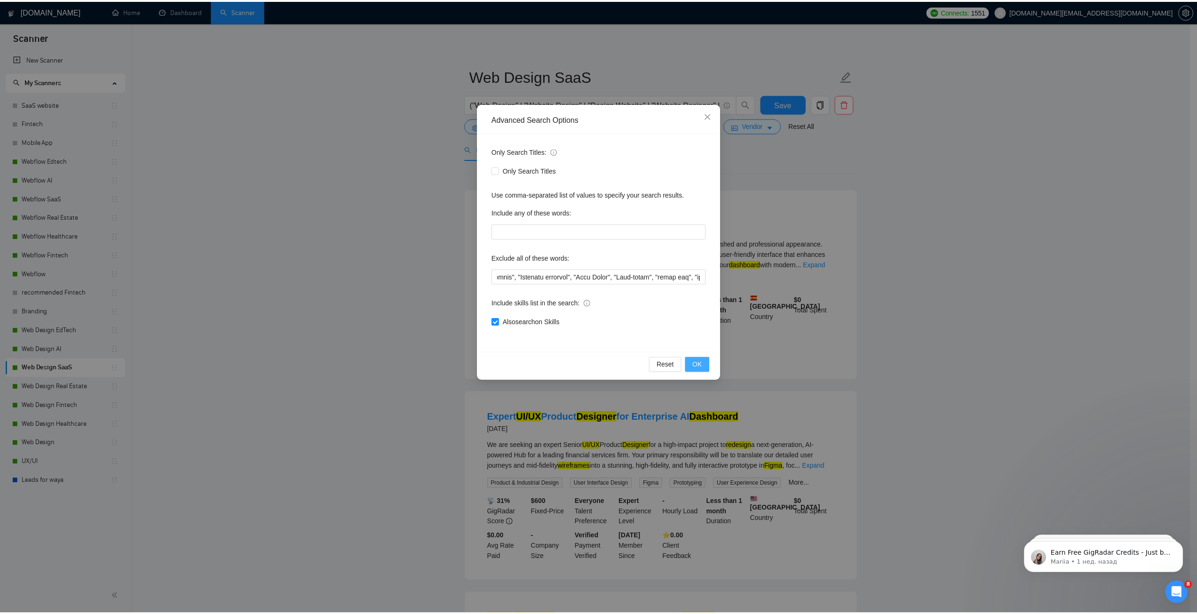
scroll to position [0, 0]
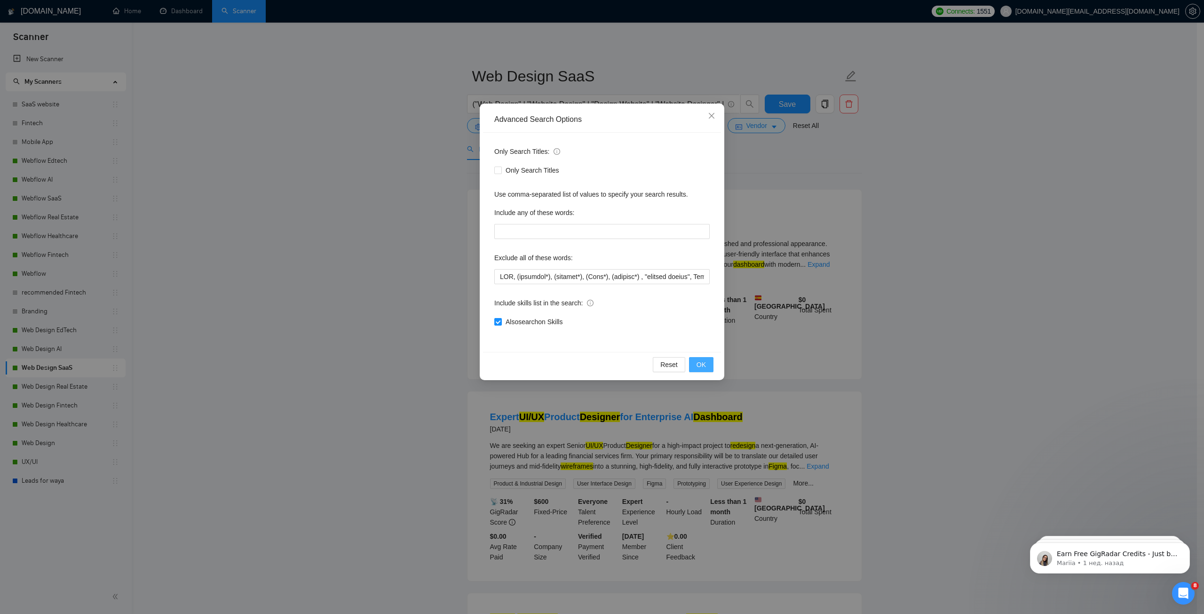
click at [698, 359] on button "OK" at bounding box center [701, 364] width 24 height 15
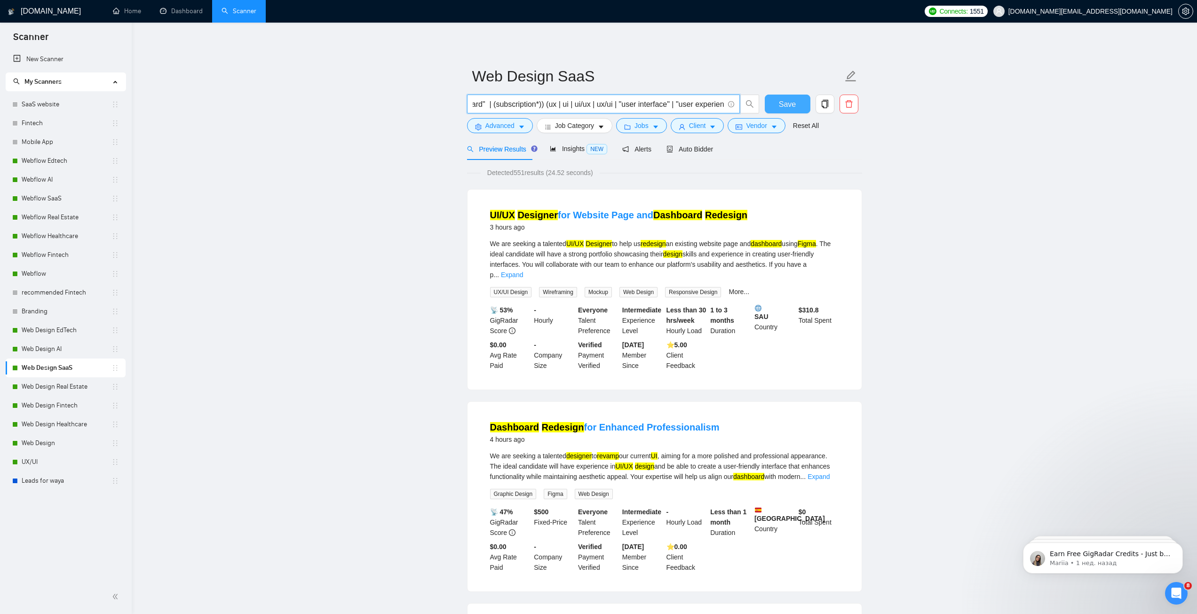
scroll to position [0, 1090]
drag, startPoint x: 695, startPoint y: 102, endPoint x: 777, endPoint y: 107, distance: 82.0
click at [777, 107] on div "("Web Design" | "Website Design" | "Design Website" | "Website Desinger" | "Web…" at bounding box center [662, 107] width 395 height 24
click at [620, 101] on input "("Web Design" | "Website Design" | "Design Website" | "Website Desinger" | "Web…" at bounding box center [598, 104] width 251 height 12
click at [573, 104] on input "("Web Design" | "Website Design" | "Design Website" | "Website Desinger" | "Web…" at bounding box center [598, 104] width 251 height 12
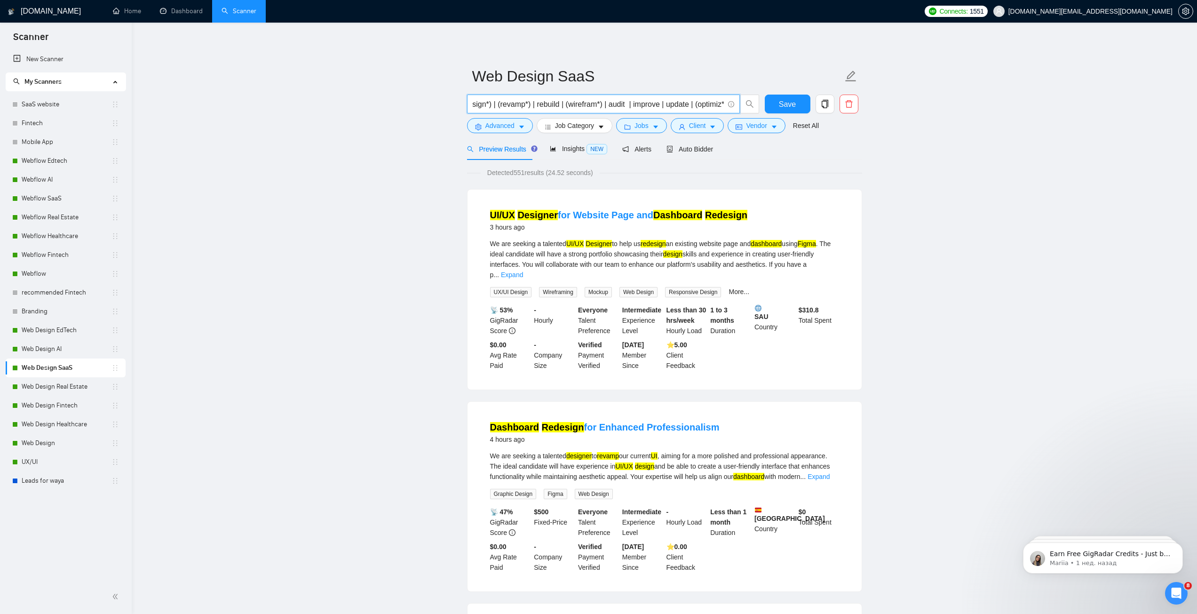
drag, startPoint x: 662, startPoint y: 104, endPoint x: 705, endPoint y: 104, distance: 42.3
click at [705, 104] on input "("Web Design" | "Website Design" | "Design Website" | "Website Desinger" | "Web…" at bounding box center [598, 104] width 251 height 12
click at [716, 105] on input "("Web Design" | "Website Design" | "Design Website" | "Website Desinger" | "Web…" at bounding box center [598, 104] width 251 height 12
drag, startPoint x: 632, startPoint y: 103, endPoint x: 530, endPoint y: 109, distance: 102.3
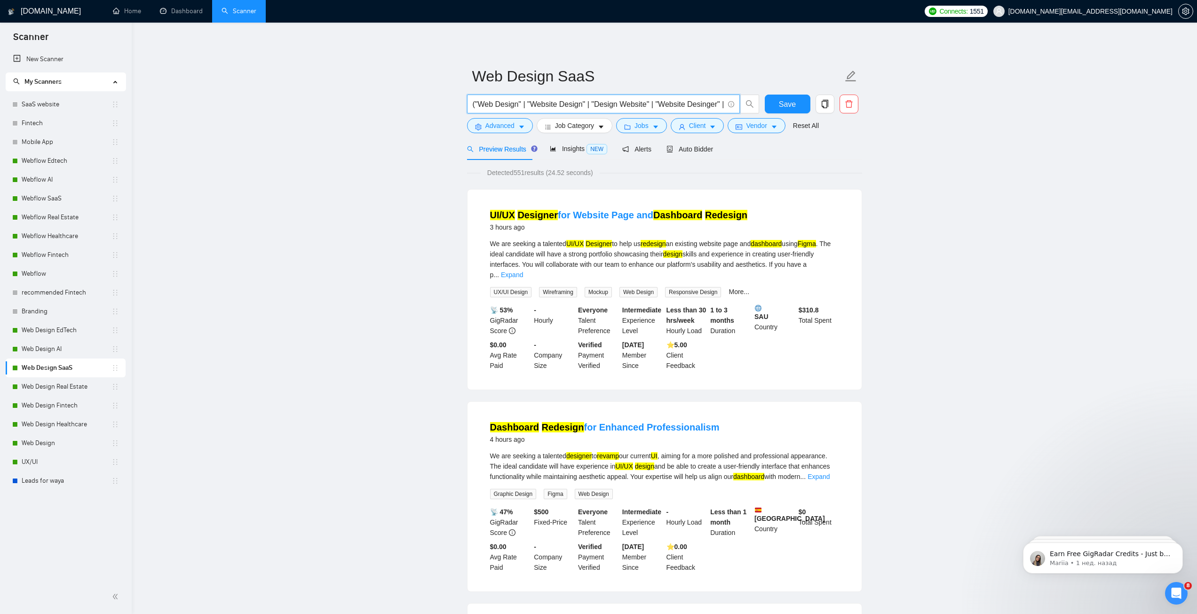
click at [530, 109] on input "("Web Design" | "Website Design" | "Design Website" | "Website Desinger" | "Web…" at bounding box center [598, 104] width 251 height 12
click at [473, 104] on input "("Web Design" | "Website Design" | "Design Website" | "Website Desinger" | "Web…" at bounding box center [598, 104] width 251 height 12
drag, startPoint x: 494, startPoint y: 103, endPoint x: 689, endPoint y: 104, distance: 195.7
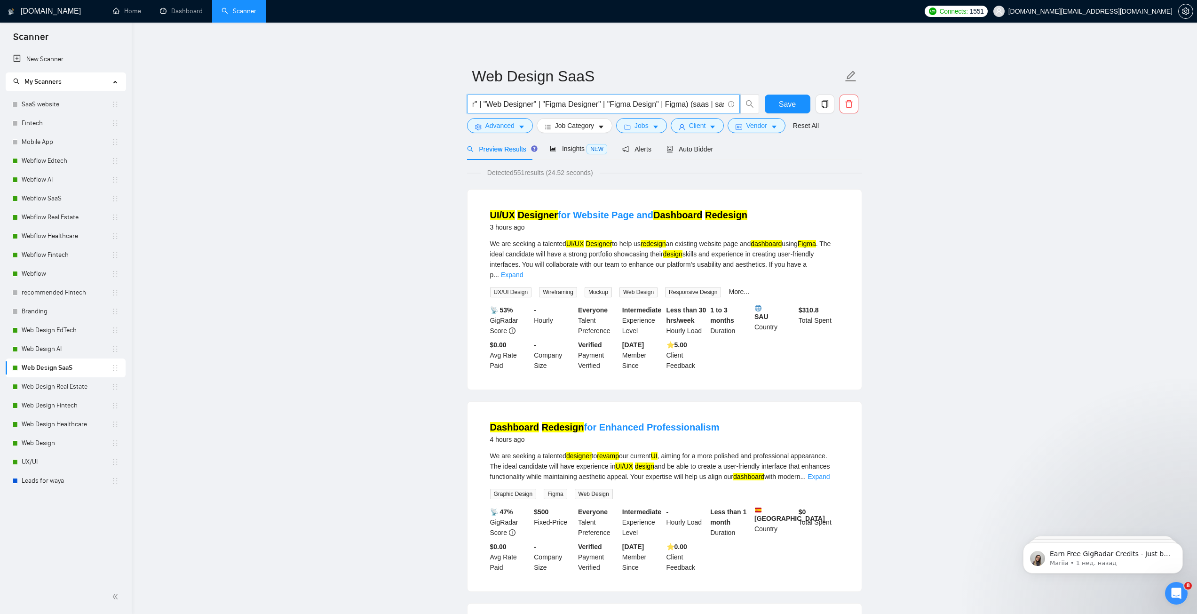
click at [689, 104] on input "("Web Design" | "Website Design" | "Design Website" | "Website Desinger" | "Web…" at bounding box center [598, 104] width 251 height 12
click at [684, 104] on input "("Web Design" | "Website Design" | "Design Website" | "Website Desinger" | "Web…" at bounding box center [598, 104] width 251 height 12
drag, startPoint x: 684, startPoint y: 104, endPoint x: 754, endPoint y: 112, distance: 70.0
click at [754, 112] on span "("Web Design" | "Website Design" | "Design Website" | "Website Desinger" | "Web…" at bounding box center [613, 104] width 293 height 19
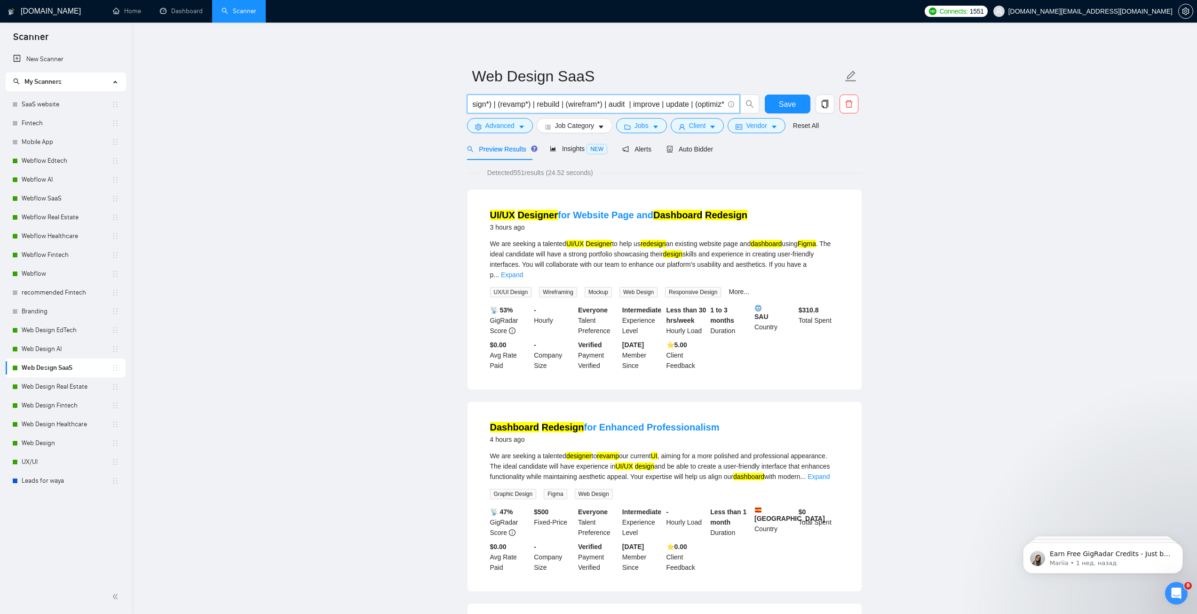
scroll to position [0, 0]
click at [787, 100] on span "Save" at bounding box center [787, 104] width 17 height 12
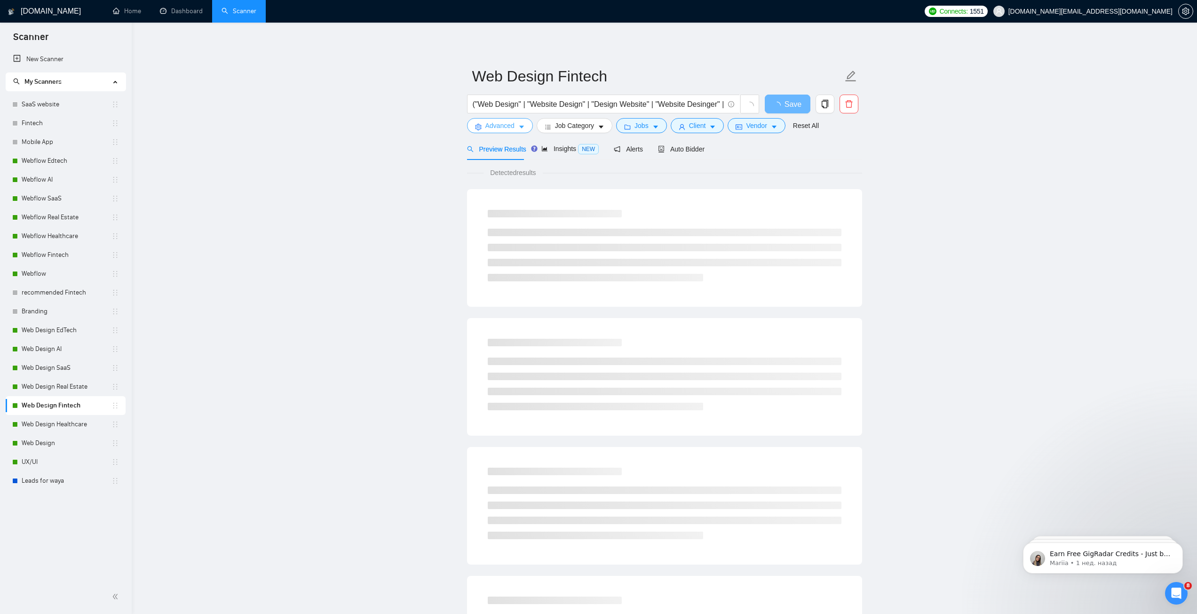
click at [512, 130] on span "Advanced" at bounding box center [500, 125] width 29 height 10
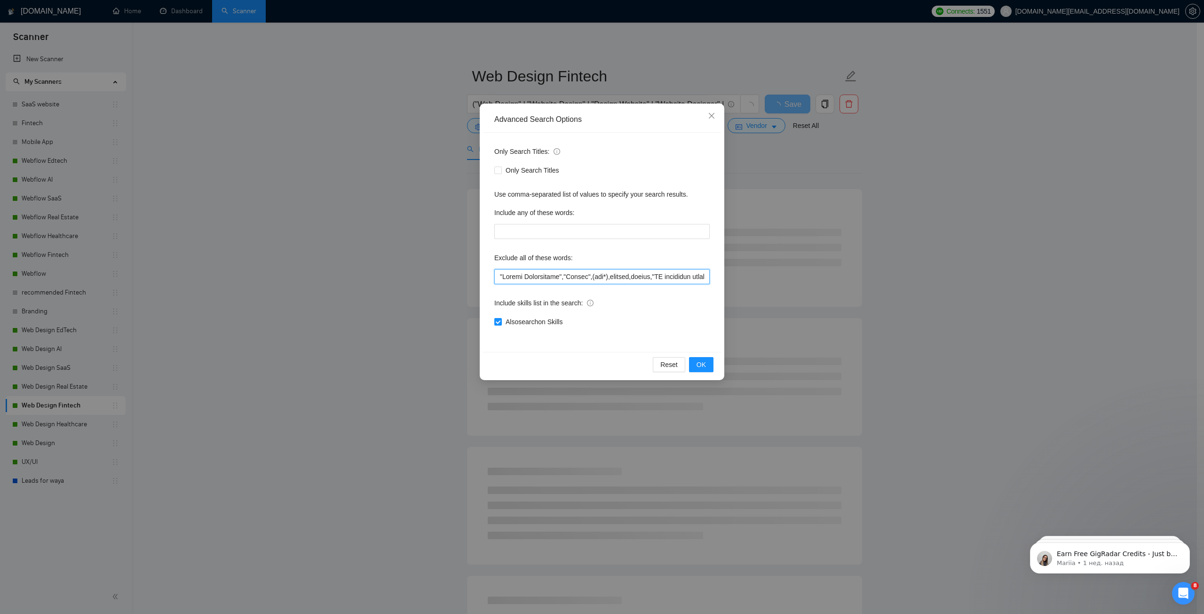
click at [552, 271] on input "text" at bounding box center [601, 276] width 215 height 15
paste input "CMS, (research*), (consult*), (Test*), (develop*) , "shopify expert", Template,…"
type input "CMS, (research*), (consult*), (Test*), (develop*) , "shopify expert", Template,…"
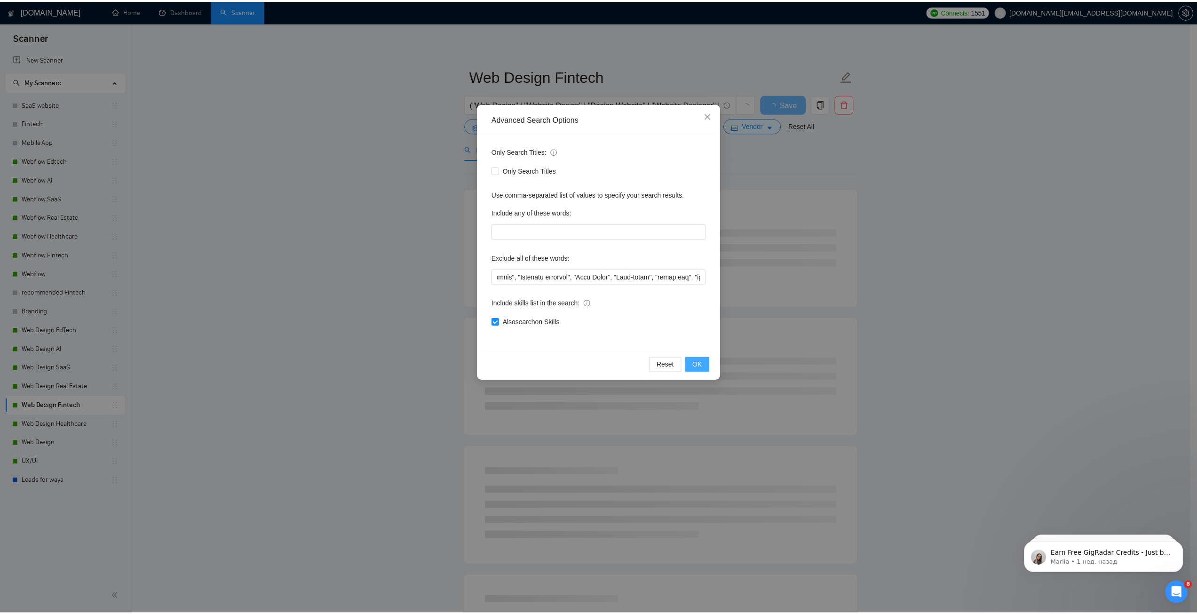
scroll to position [0, 0]
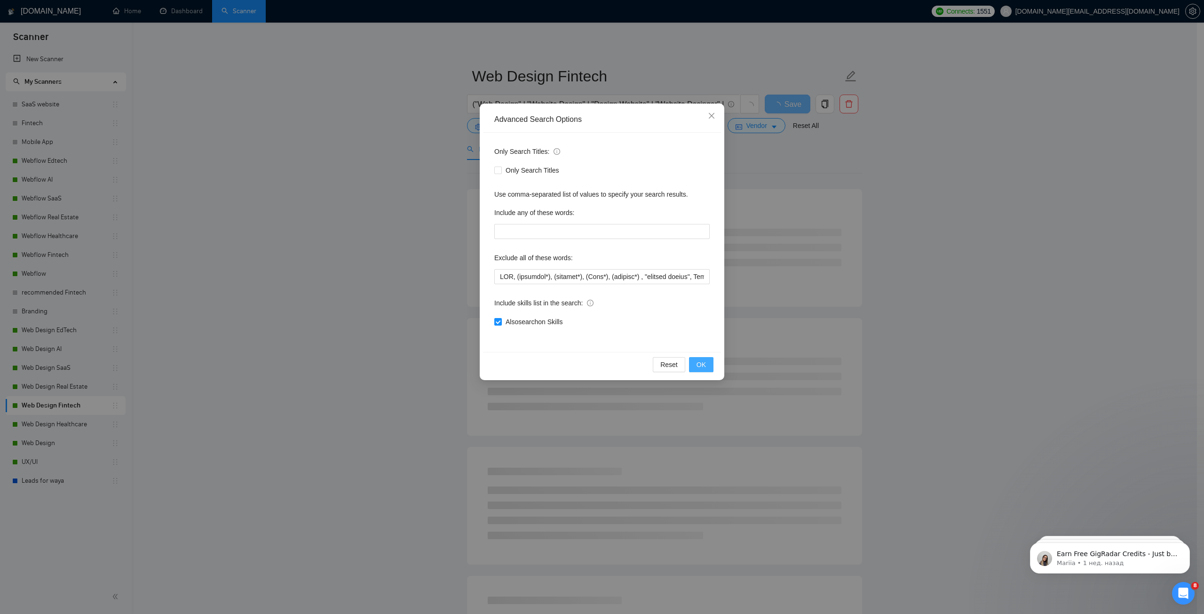
click at [707, 368] on button "OK" at bounding box center [701, 364] width 24 height 15
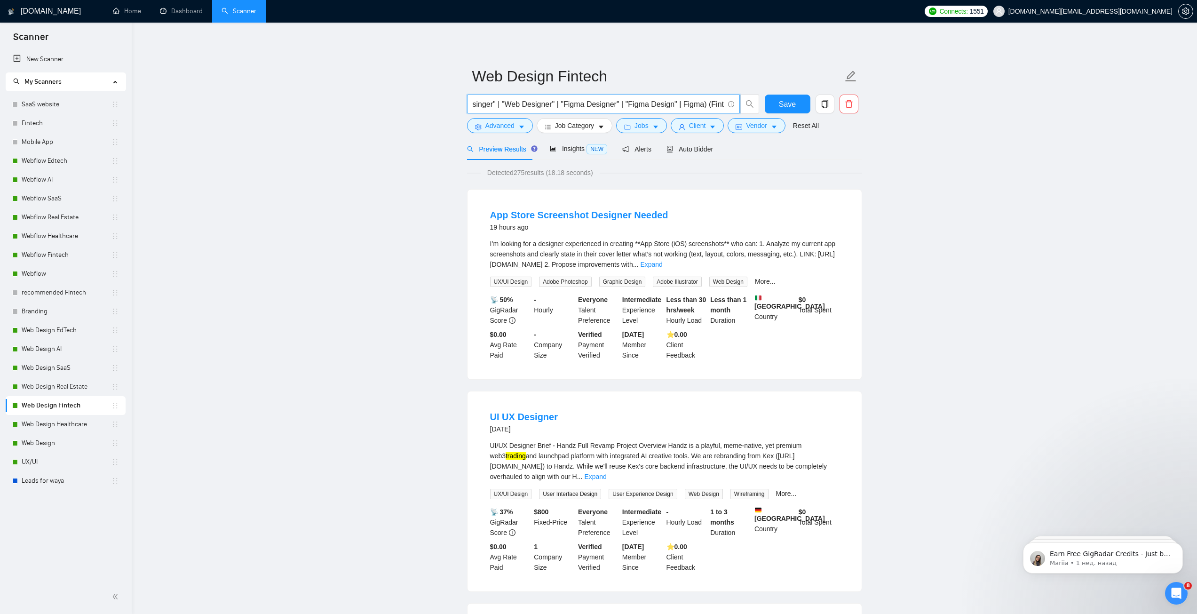
scroll to position [0, 353]
drag, startPoint x: 700, startPoint y: 104, endPoint x: 657, endPoint y: 108, distance: 43.0
click at [657, 108] on input "("Web Design" | "Website Design" | "Design Website" | "Website Desinger" | "Web…" at bounding box center [598, 104] width 251 height 12
click at [574, 104] on input "("Web Design" | "Website Design" | "Design Website" | "Website Desinger" | "Web…" at bounding box center [598, 104] width 251 height 12
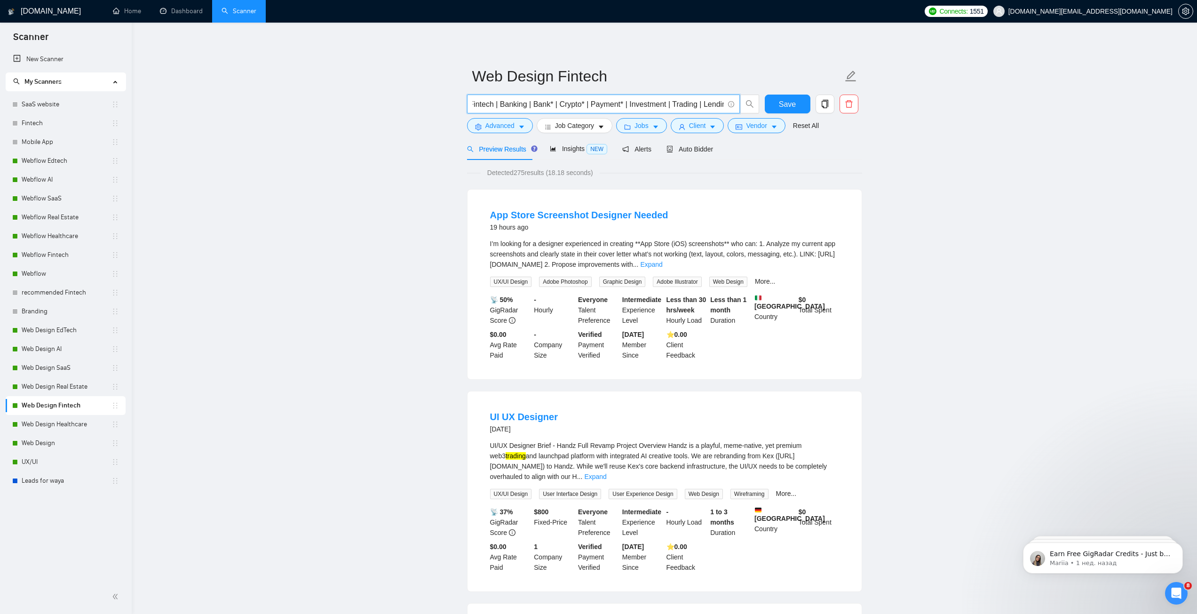
drag, startPoint x: 574, startPoint y: 104, endPoint x: 873, endPoint y: 112, distance: 299.4
paste input "fintech | ([PERSON_NAME]*) | (payment*) | (bank*) | wallet | money | transfer |…"
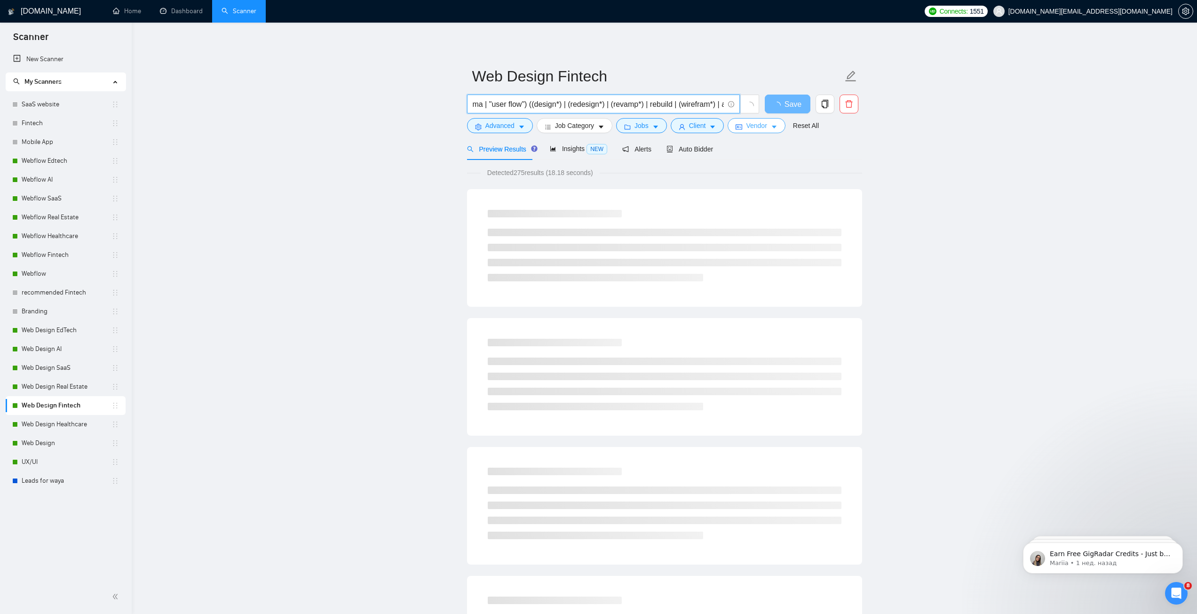
scroll to position [0, 1050]
drag, startPoint x: 524, startPoint y: 101, endPoint x: 739, endPoint y: 118, distance: 215.2
click at [739, 118] on form "Web Design Fintech ("Web Design" | "Website Design" | "Design Website" | "Websi…" at bounding box center [664, 99] width 395 height 77
type input "("Web Design" | "Website Design" | "Design Website" | "Website Desinger" | "Web…"
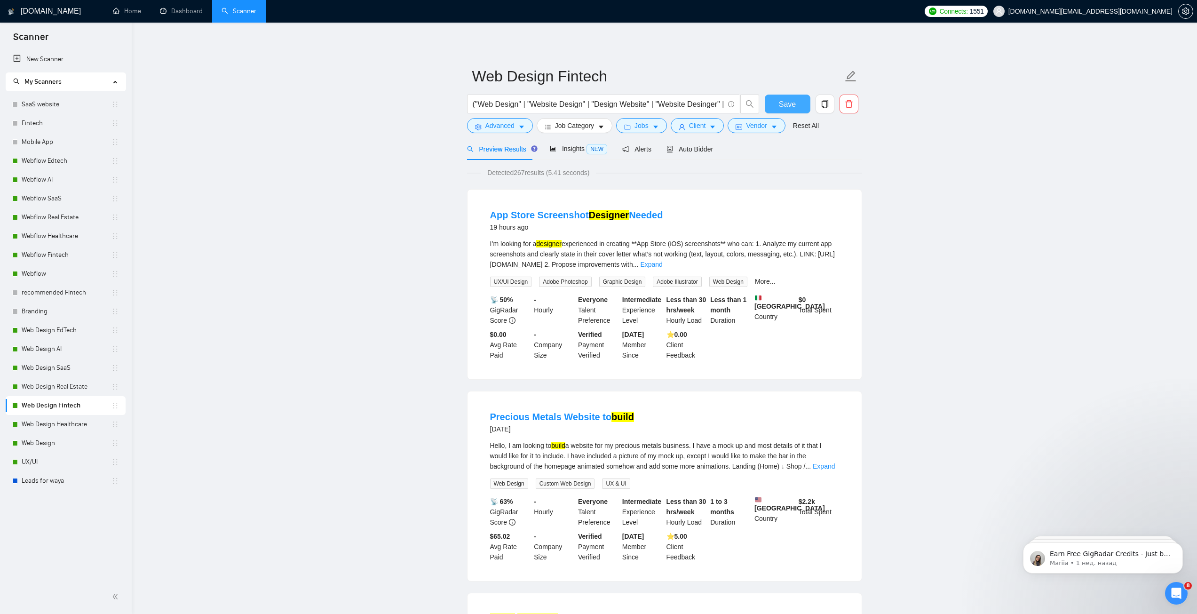
click at [780, 99] on span "Save" at bounding box center [787, 104] width 17 height 12
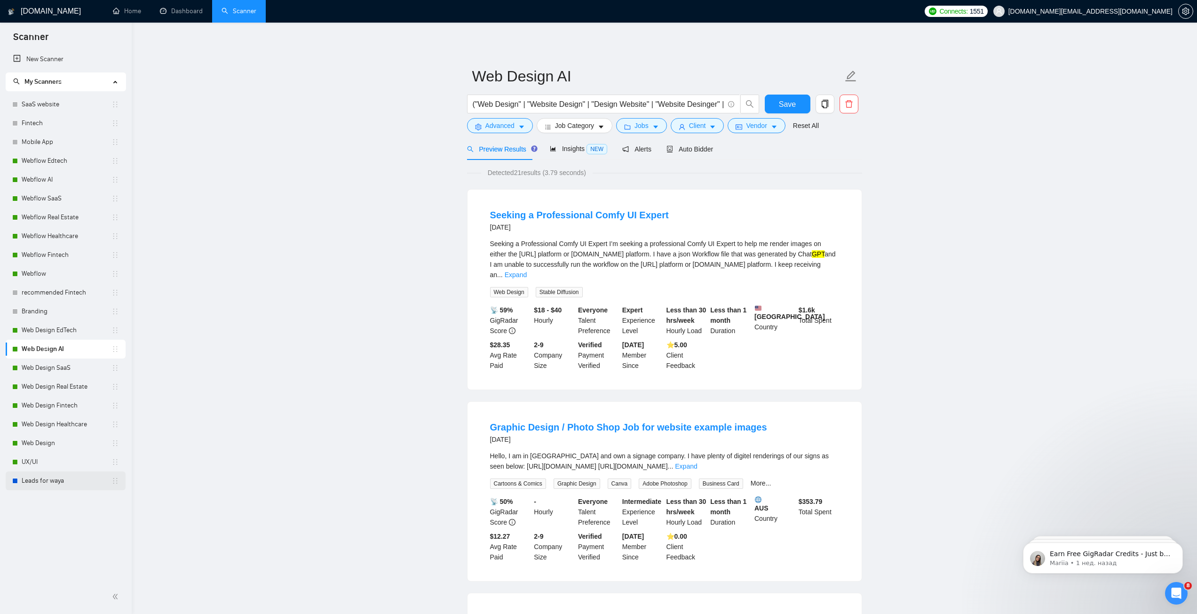
click at [62, 476] on link "Leads for waya" at bounding box center [67, 480] width 90 height 19
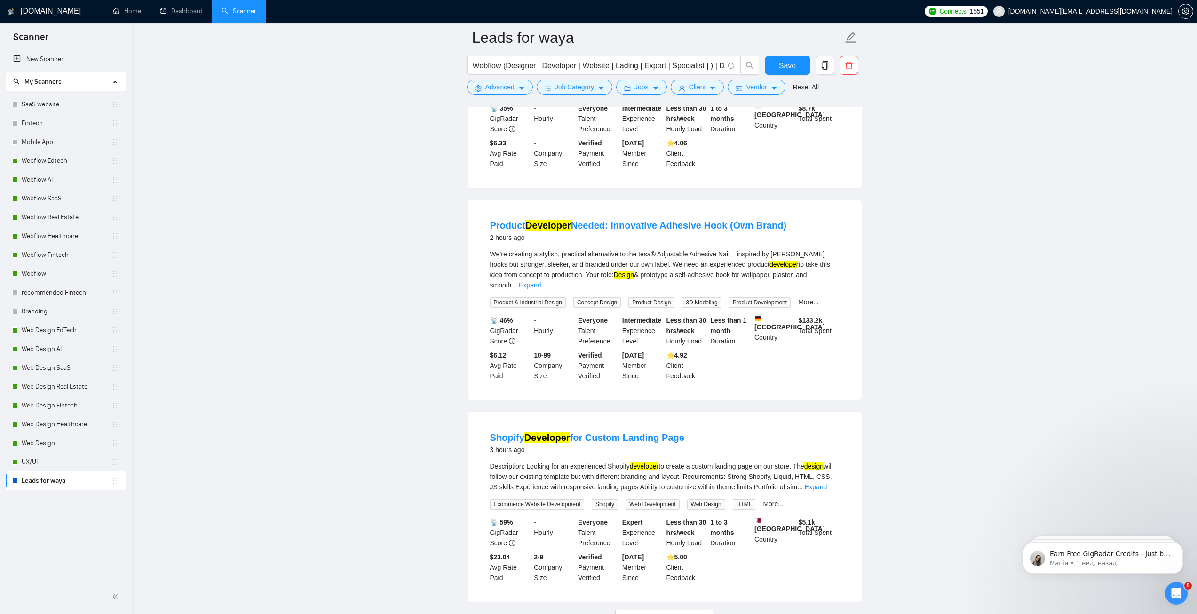
scroll to position [1752, 0]
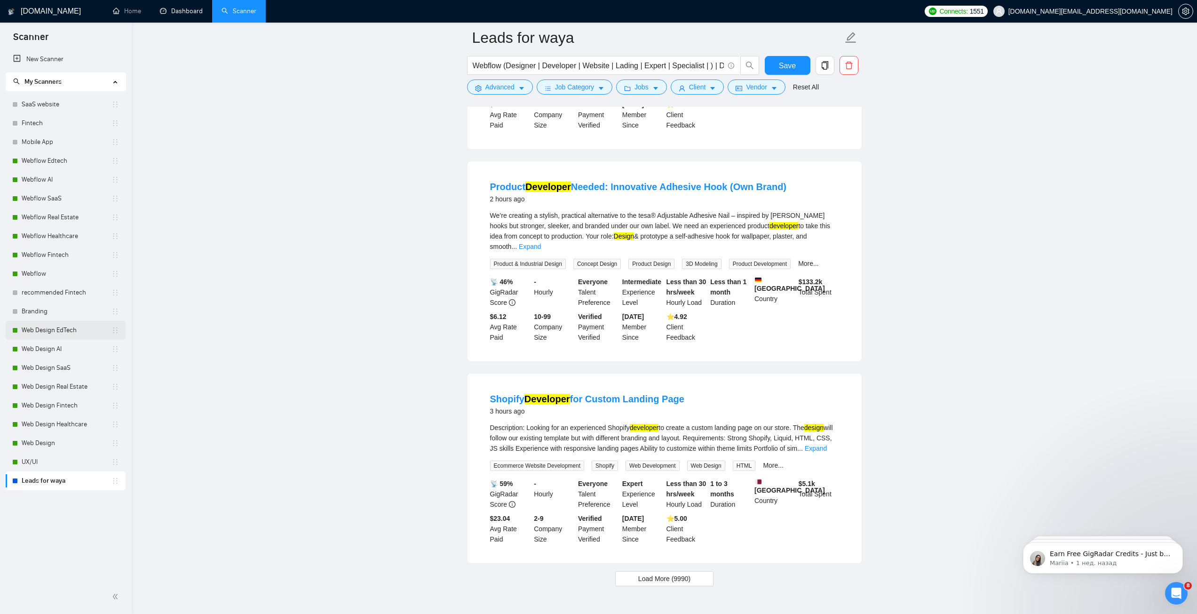
drag, startPoint x: 56, startPoint y: 337, endPoint x: 64, endPoint y: 336, distance: 8.1
click at [56, 337] on link "Web Design EdTech" at bounding box center [67, 330] width 90 height 19
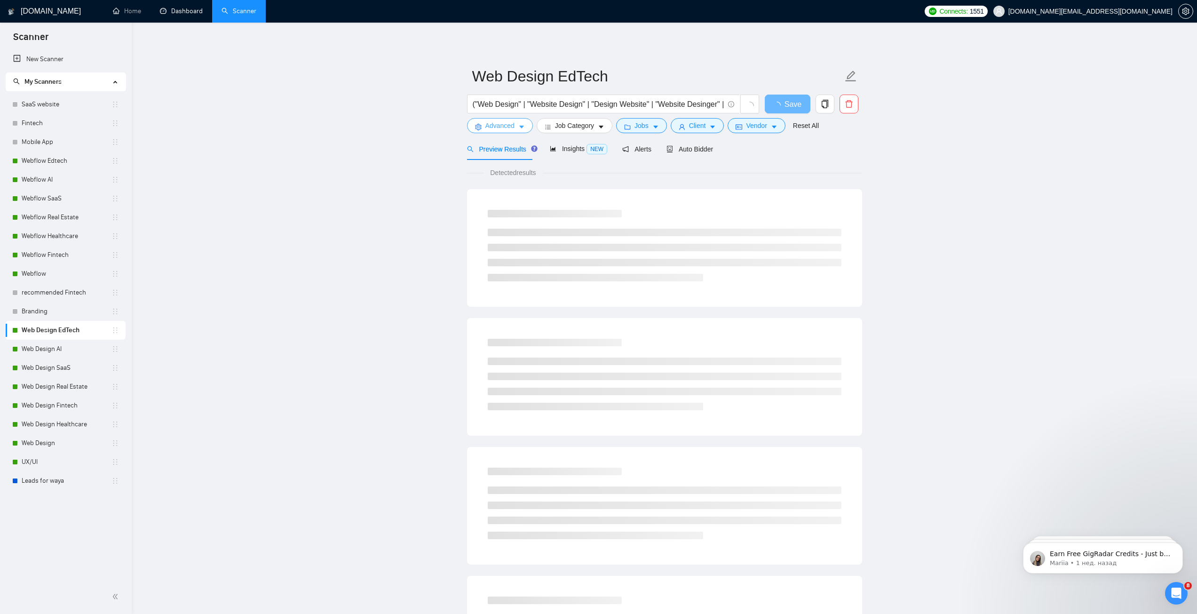
click at [522, 127] on icon "caret-down" at bounding box center [521, 127] width 5 height 3
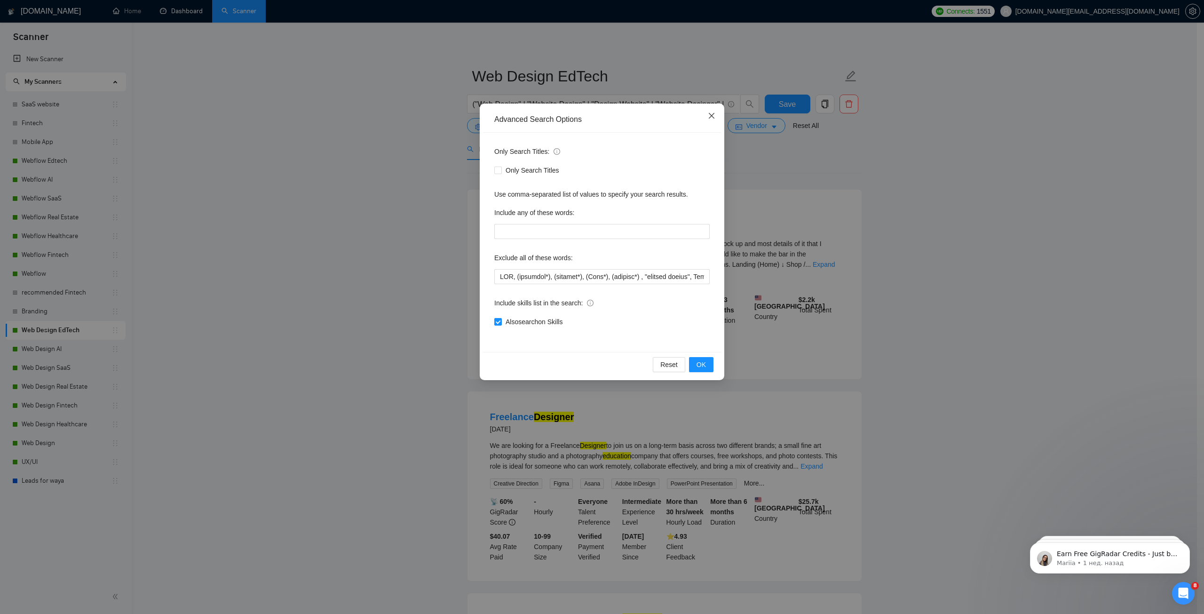
click at [713, 112] on span "Close" at bounding box center [711, 116] width 25 height 25
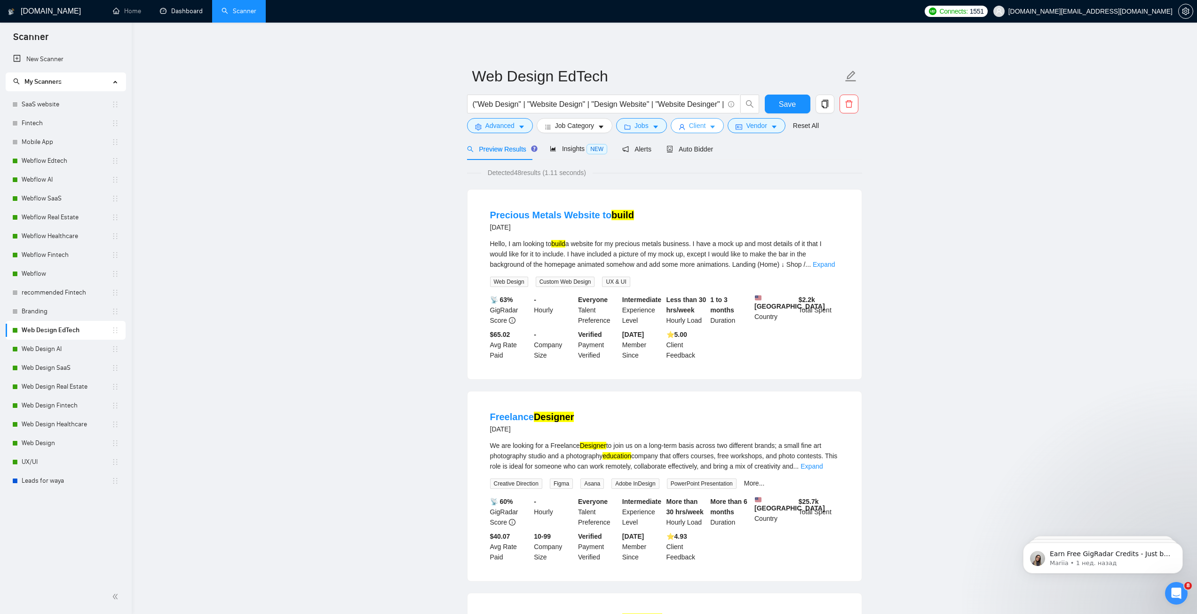
click at [700, 126] on span "Client" at bounding box center [697, 125] width 17 height 10
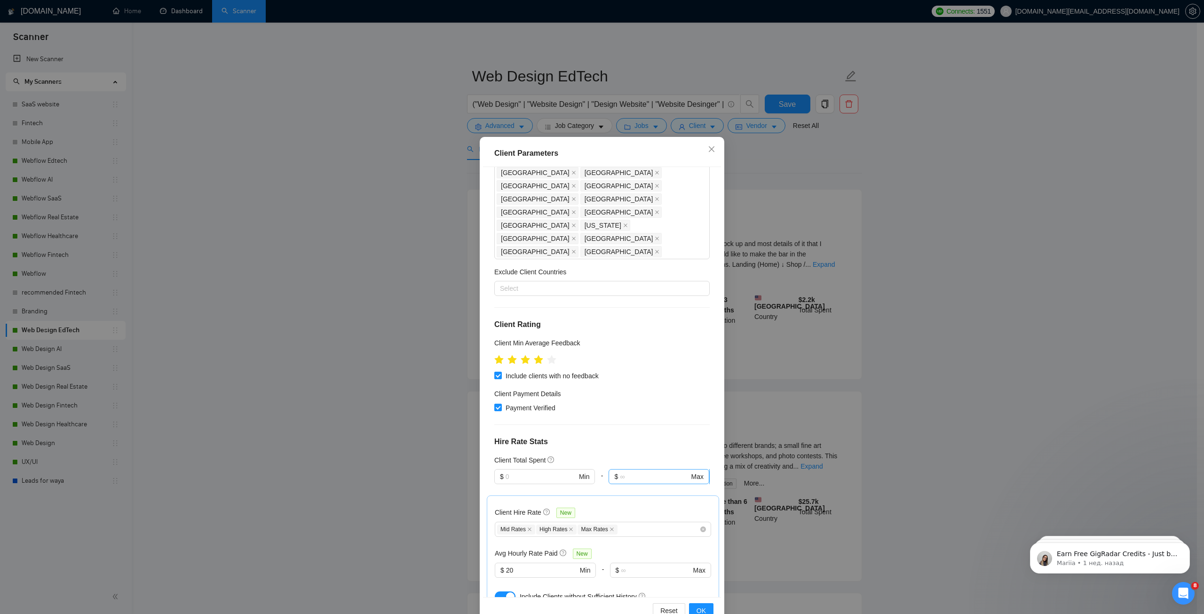
scroll to position [235, 0]
click at [526, 560] on input "20" at bounding box center [542, 565] width 72 height 10
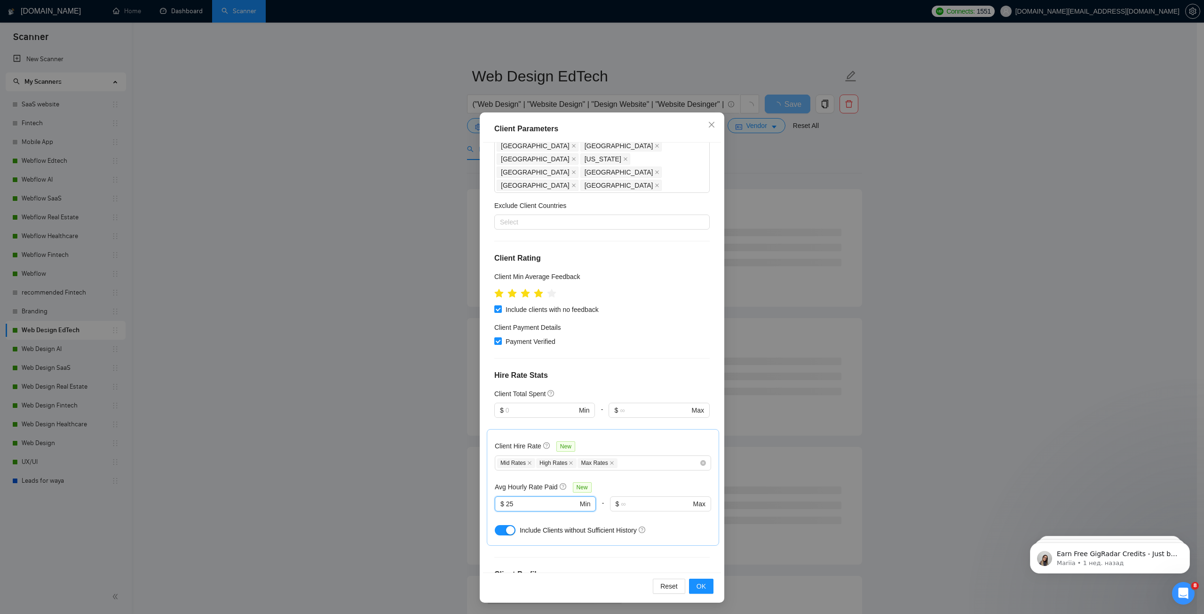
scroll to position [274, 0]
type input "25"
click at [698, 581] on span "OK" at bounding box center [701, 586] width 9 height 10
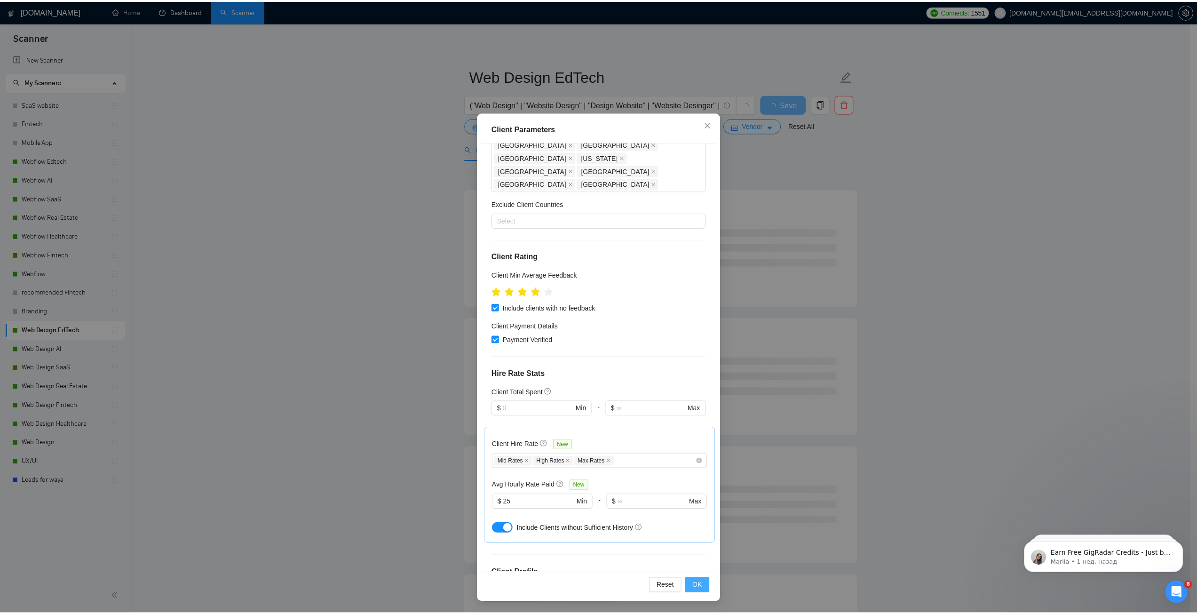
scroll to position [0, 0]
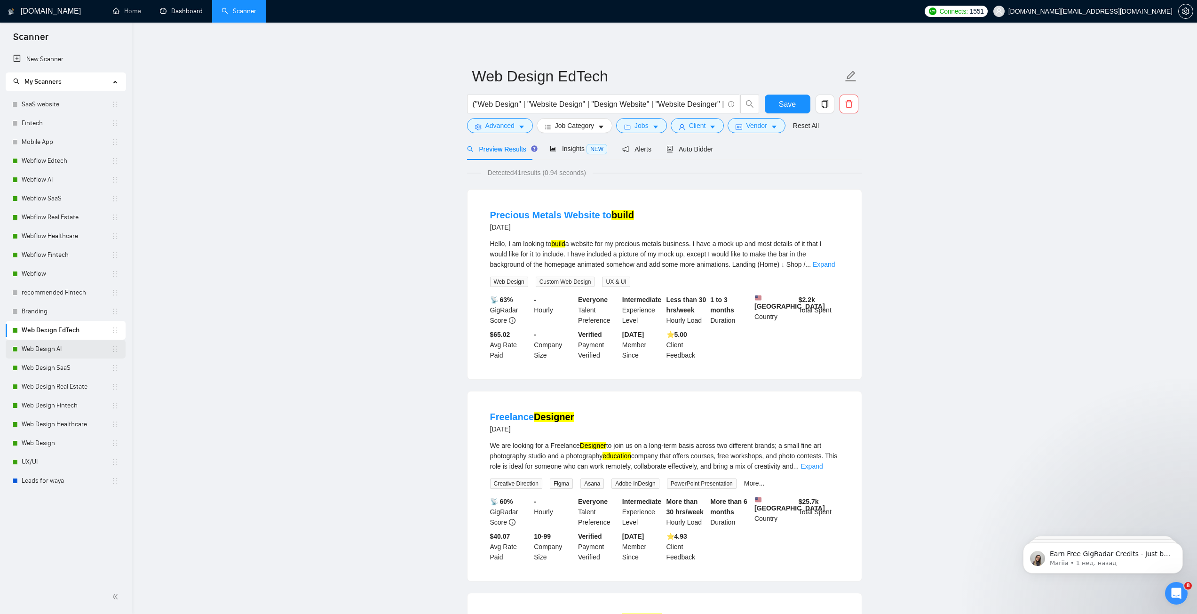
click at [60, 353] on link "Web Design AI" at bounding box center [67, 349] width 90 height 19
click at [788, 101] on span "Save" at bounding box center [787, 104] width 17 height 12
click at [60, 347] on link "Web Design AI" at bounding box center [67, 349] width 90 height 19
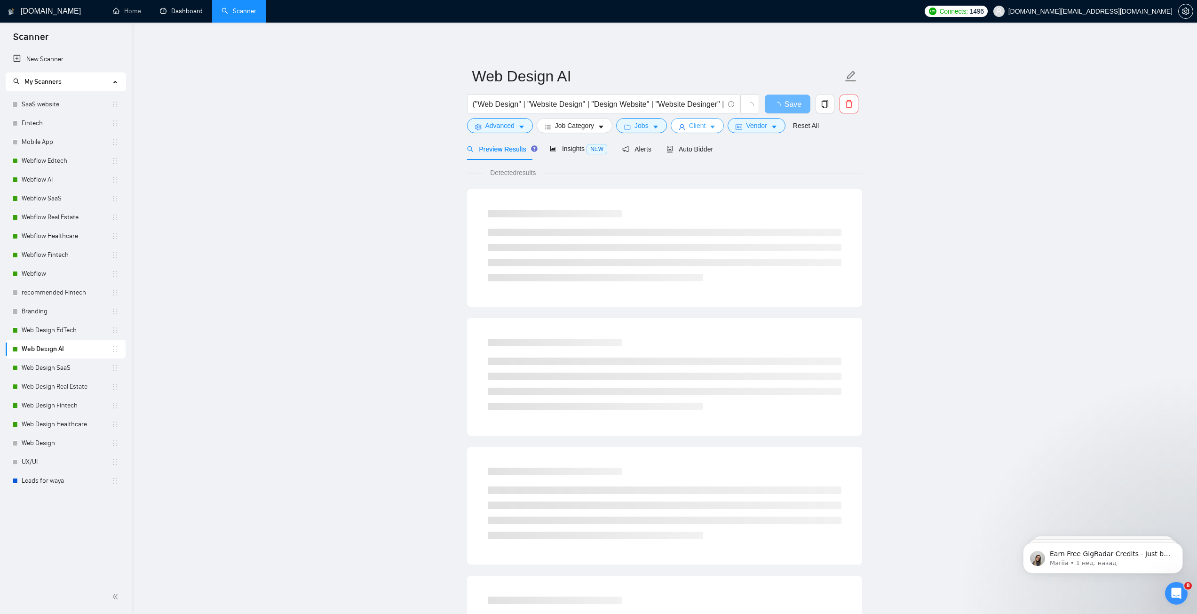
click at [696, 127] on span "Client" at bounding box center [697, 125] width 17 height 10
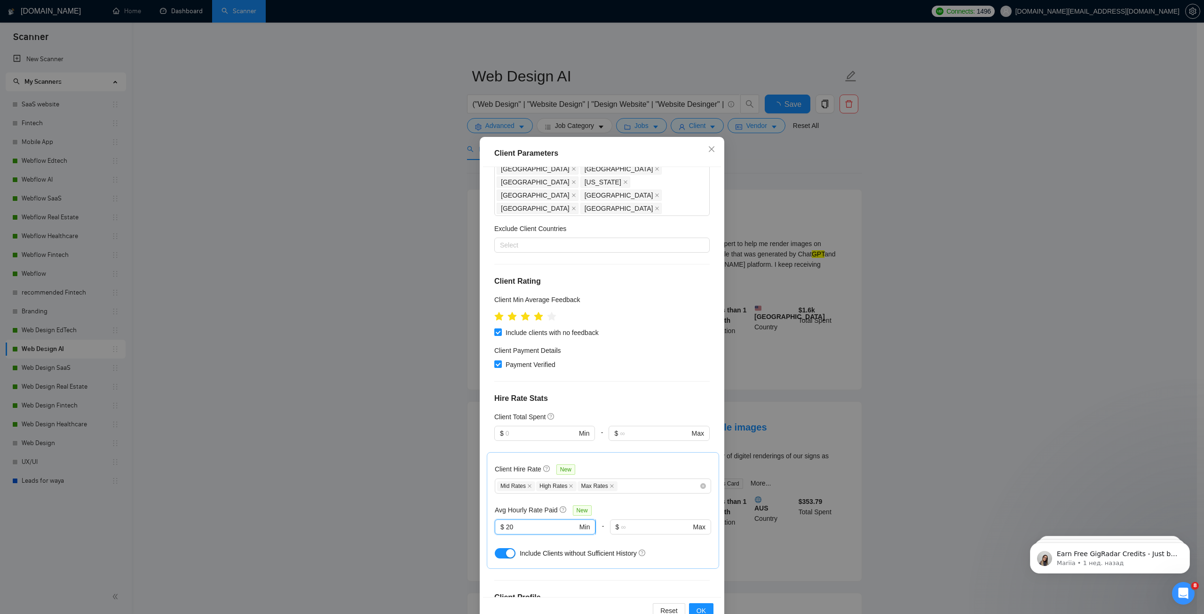
click at [520, 522] on input "20" at bounding box center [542, 527] width 72 height 10
type input "25"
click at [700, 609] on span "OK" at bounding box center [701, 611] width 9 height 10
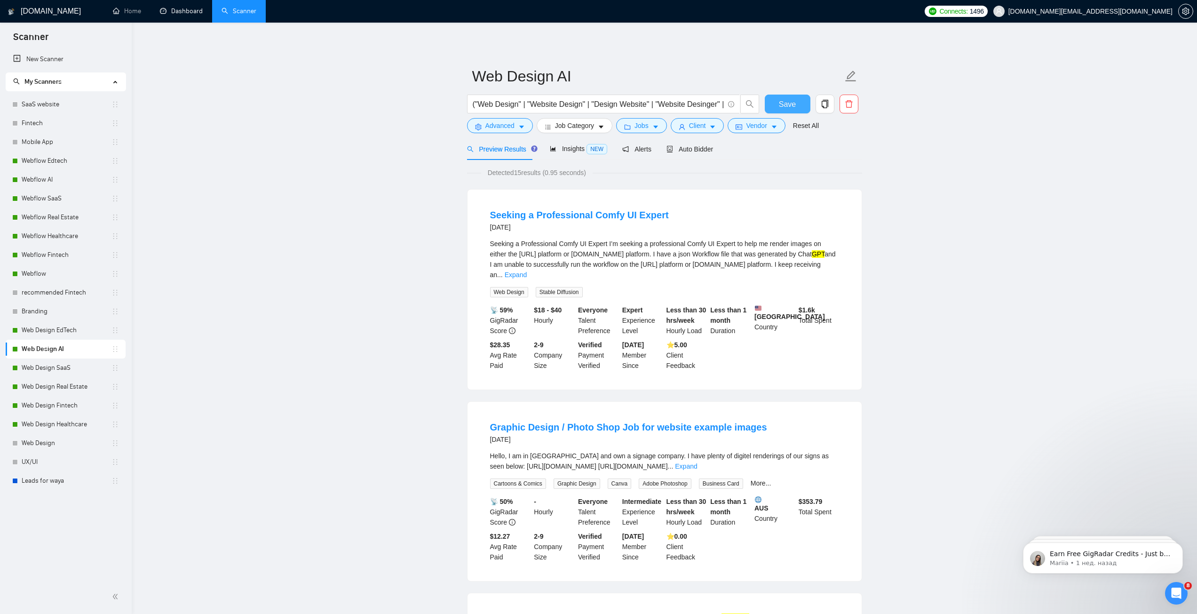
click at [789, 100] on span "Save" at bounding box center [787, 104] width 17 height 12
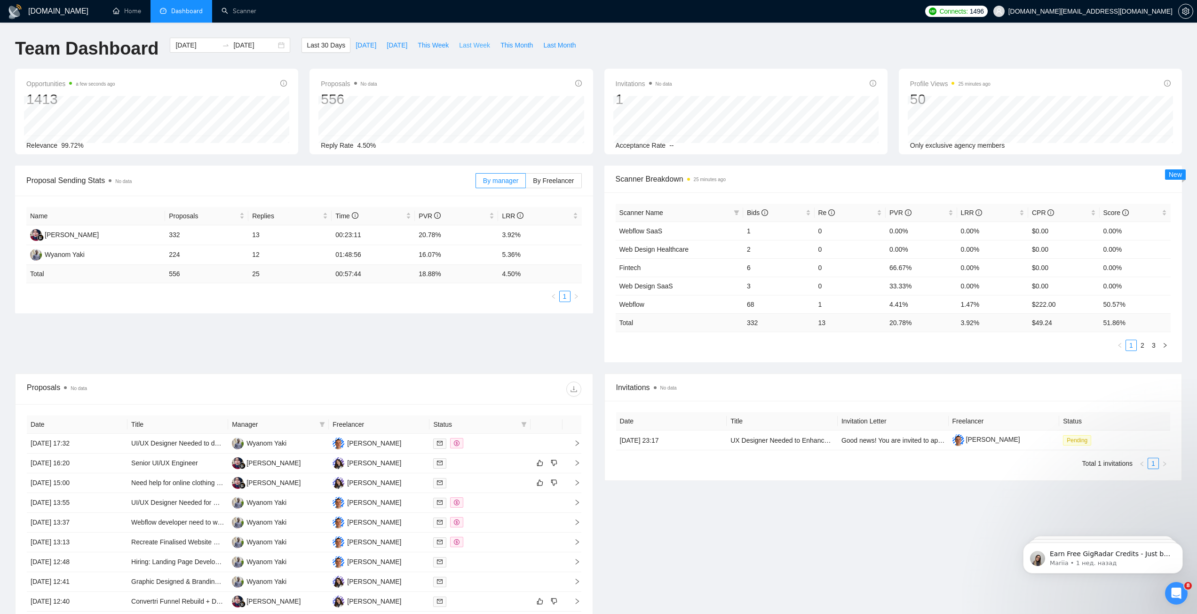
click at [475, 44] on span "Last Week" at bounding box center [474, 45] width 31 height 10
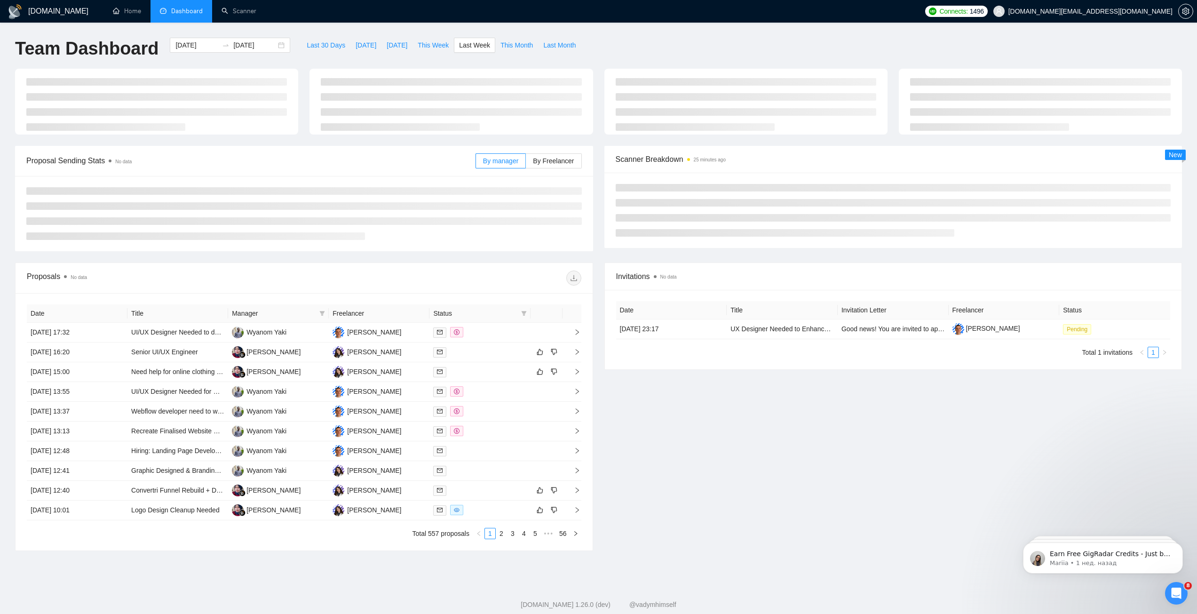
type input "[DATE]"
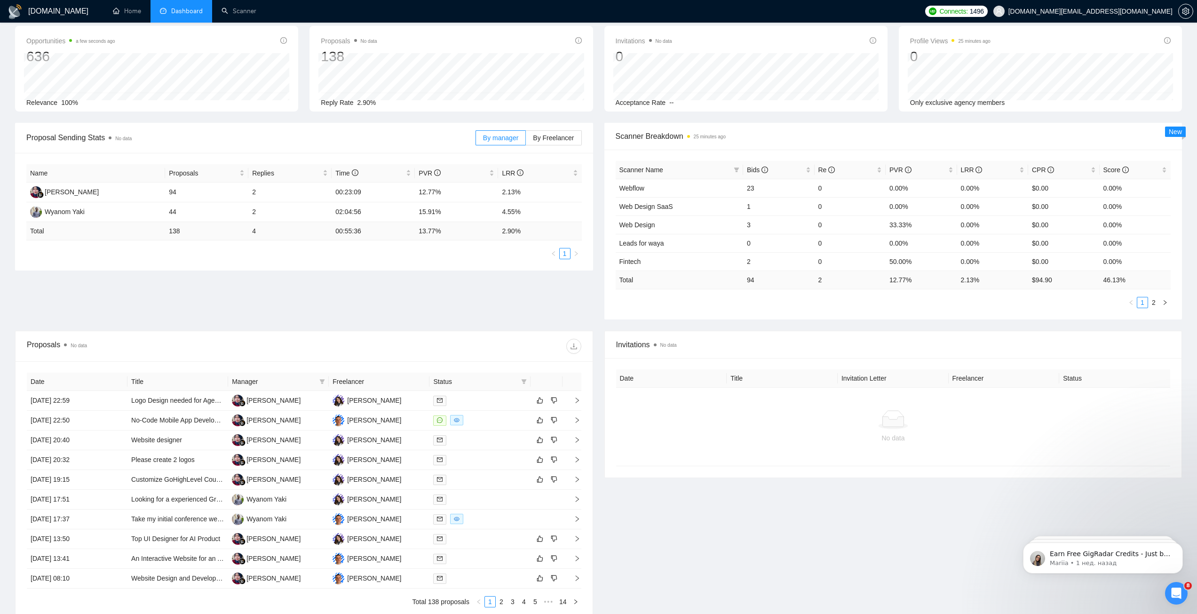
scroll to position [47, 0]
